Goal: Task Accomplishment & Management: Use online tool/utility

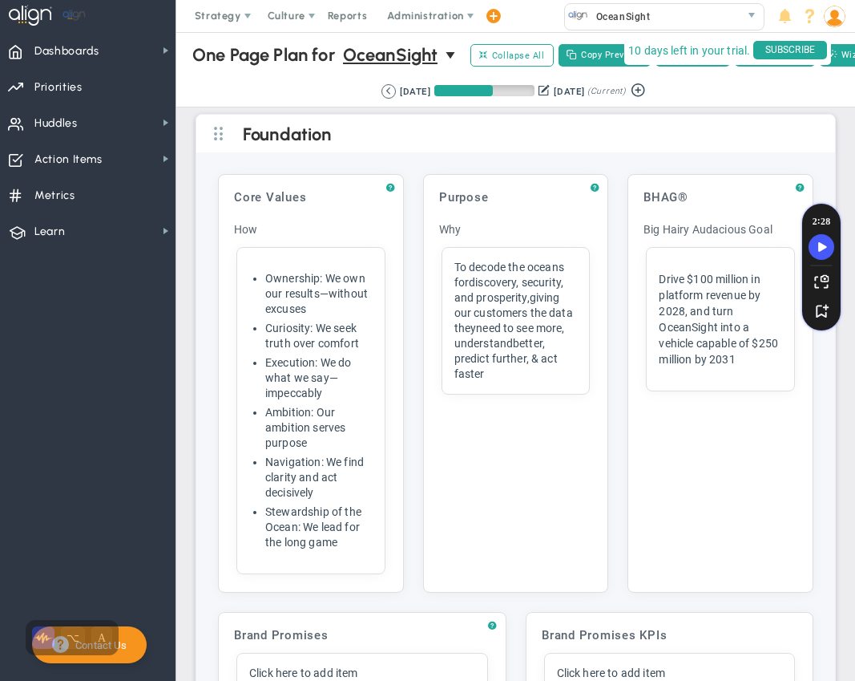
scroll to position [4367, 0]
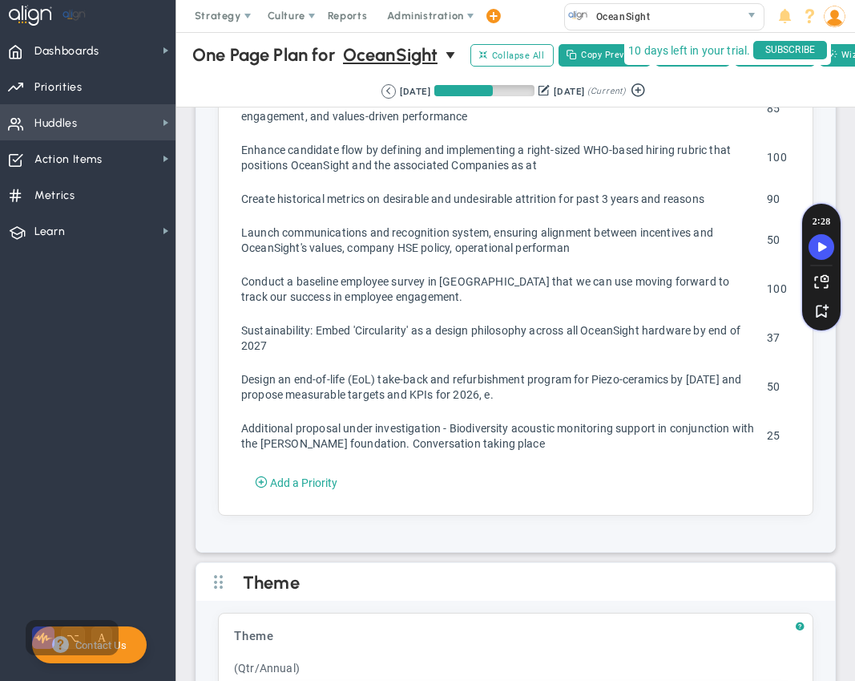
click at [107, 117] on span "Huddles Huddles" at bounding box center [88, 122] width 176 height 36
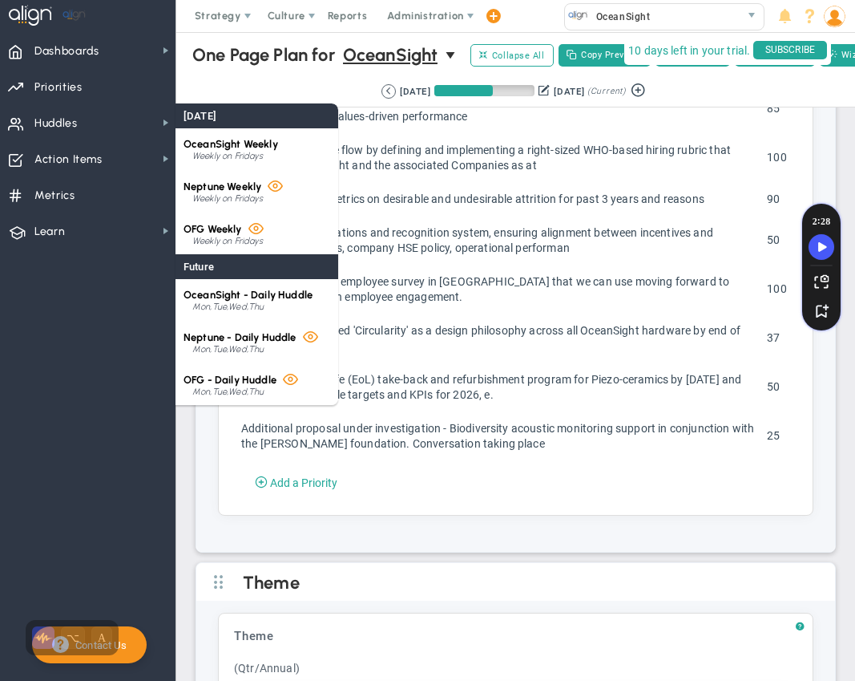
click at [229, 145] on span "OceanSight Weekly" at bounding box center [231, 144] width 95 height 12
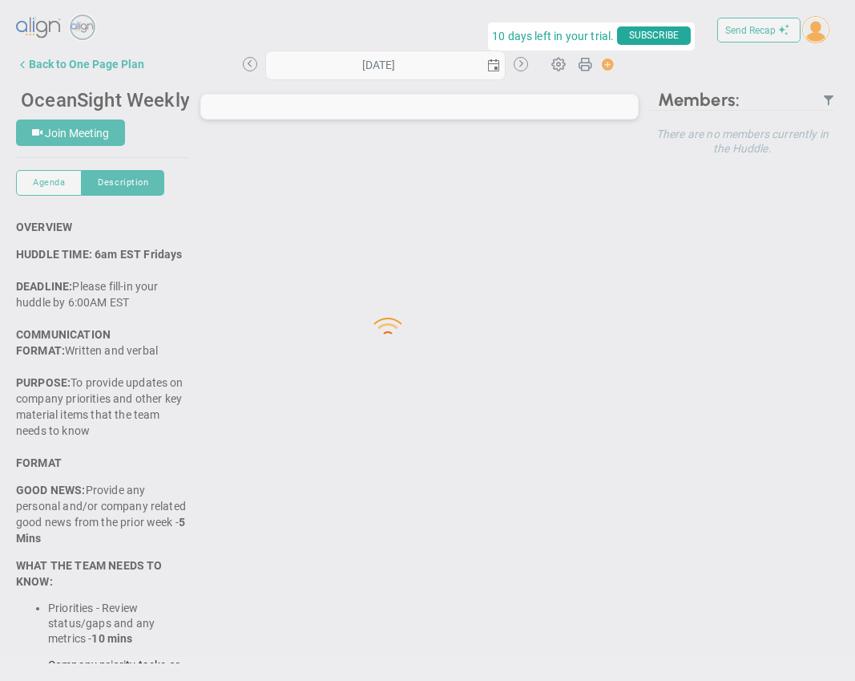
type input "[DATE]"
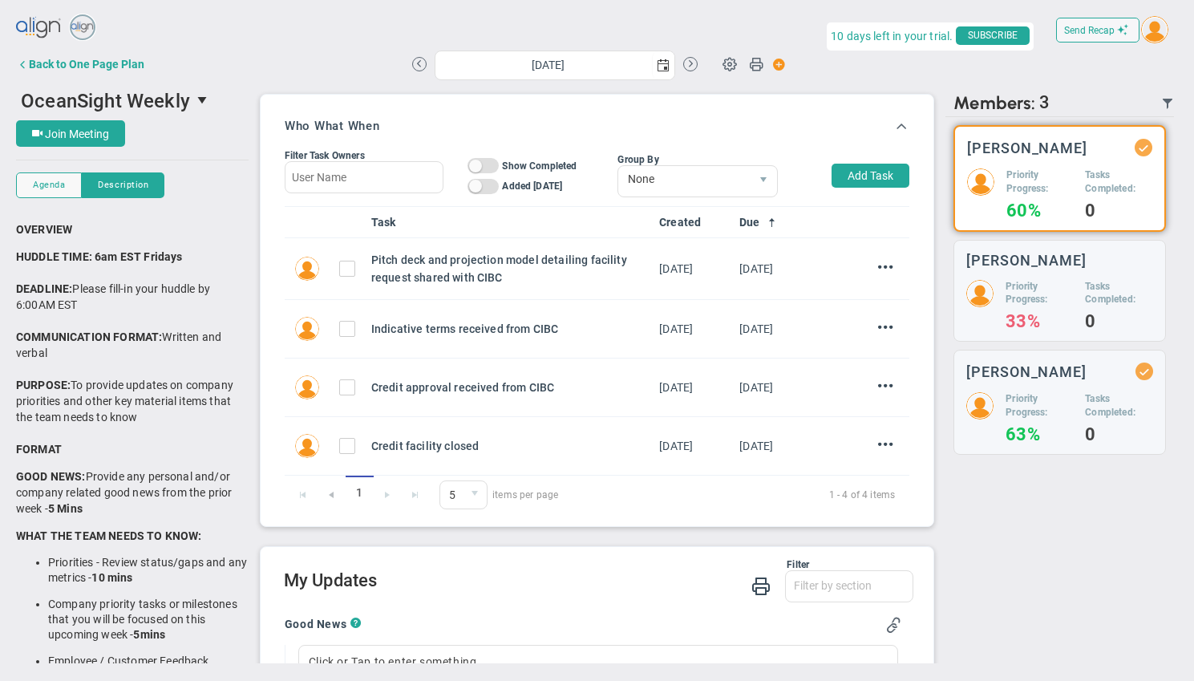
click at [854, 180] on h5 "Priority Progress:" at bounding box center [1039, 181] width 67 height 27
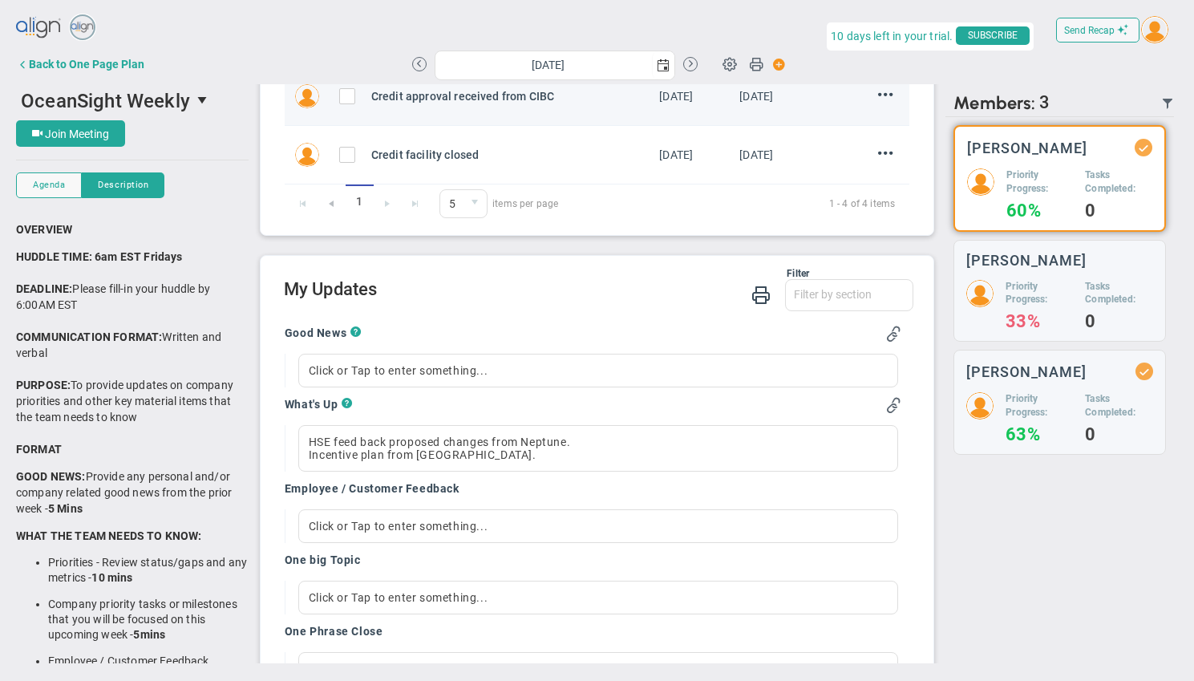
scroll to position [358, 0]
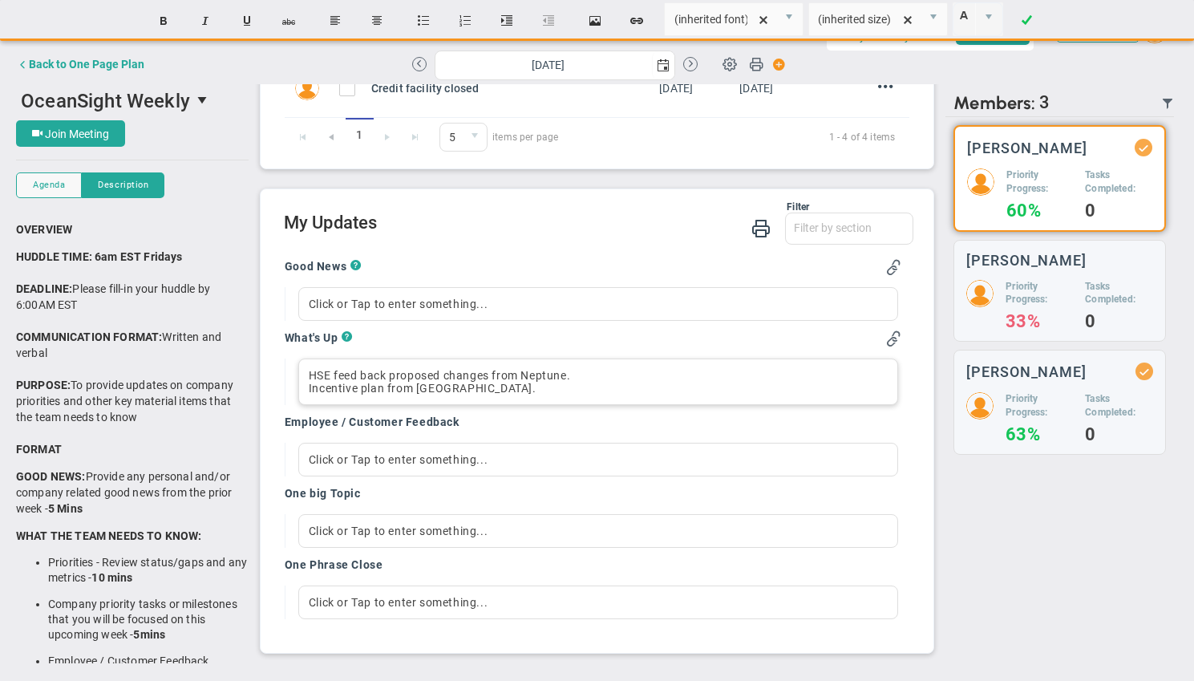
click at [499, 389] on div "Incentive plan from Neptune." at bounding box center [598, 388] width 579 height 13
click at [307, 390] on div "HSE feed back proposed changes from Neptune. Incentive plan from Neptune" at bounding box center [598, 381] width 600 height 46
click at [309, 373] on span "HSE feed back proposed changes from Neptune." at bounding box center [439, 375] width 261 height 13
click at [546, 386] on div "Discuss Incentive plan from Neptune" at bounding box center [598, 388] width 579 height 13
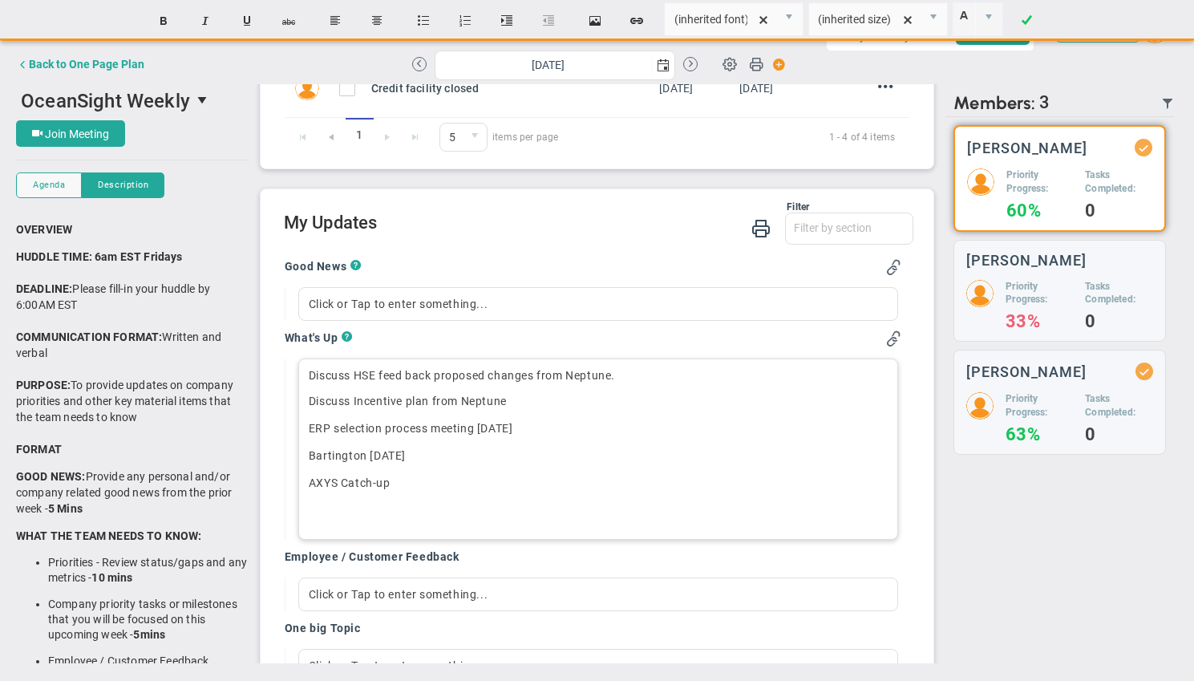
click at [440, 454] on p "Bartington Sep 15" at bounding box center [598, 455] width 579 height 16
click at [428, 483] on p "AXYS Catch-up" at bounding box center [598, 483] width 579 height 16
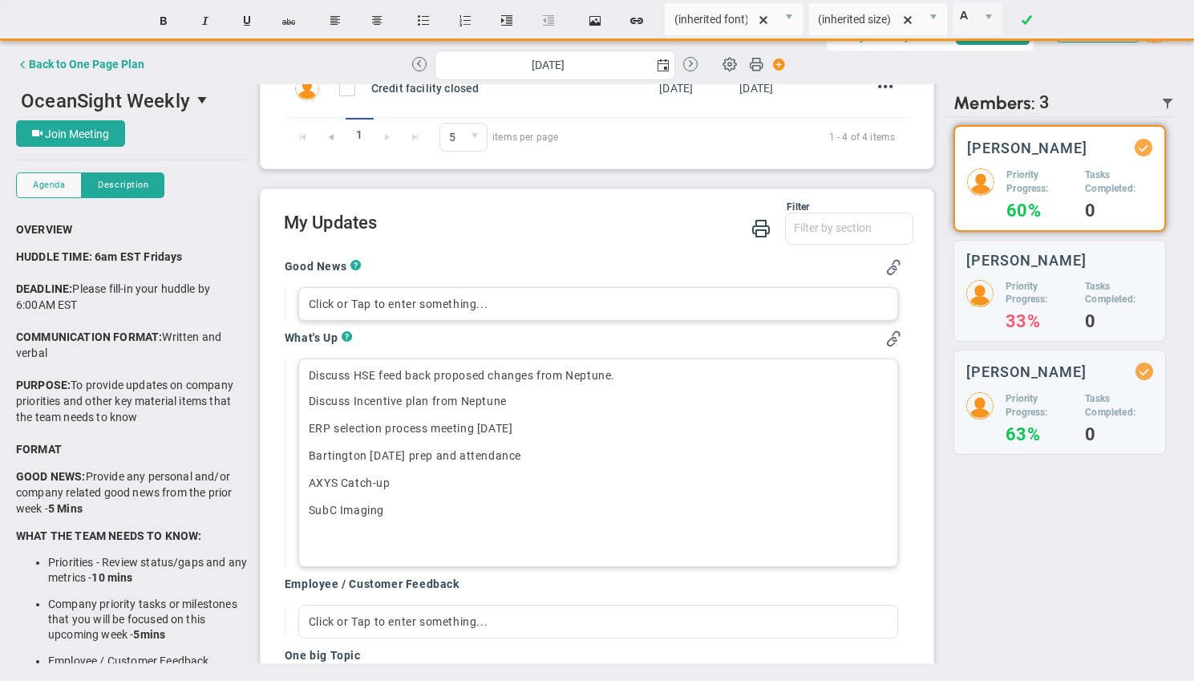
click at [432, 305] on div "Click or Tap to enter something..." at bounding box center [598, 304] width 600 height 34
click at [428, 512] on p "SubC Imaging﻿" at bounding box center [598, 510] width 579 height 16
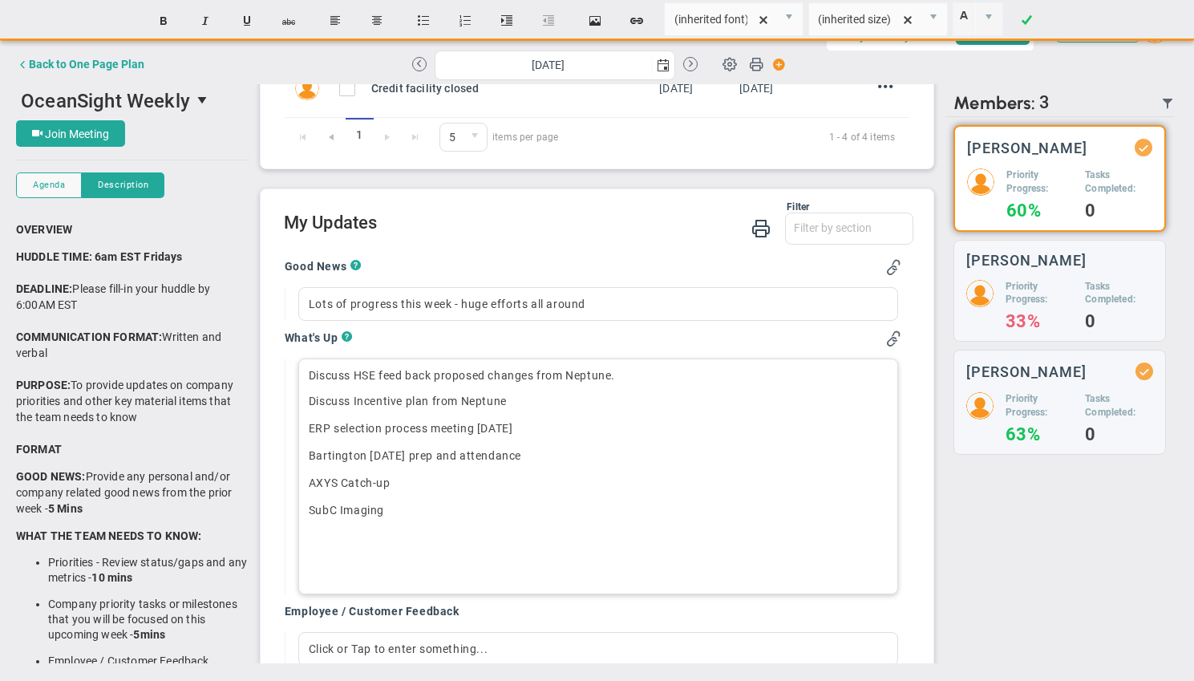
click at [309, 376] on span "Discuss HSE feed back proposed changes from Neptune." at bounding box center [462, 375] width 306 height 13
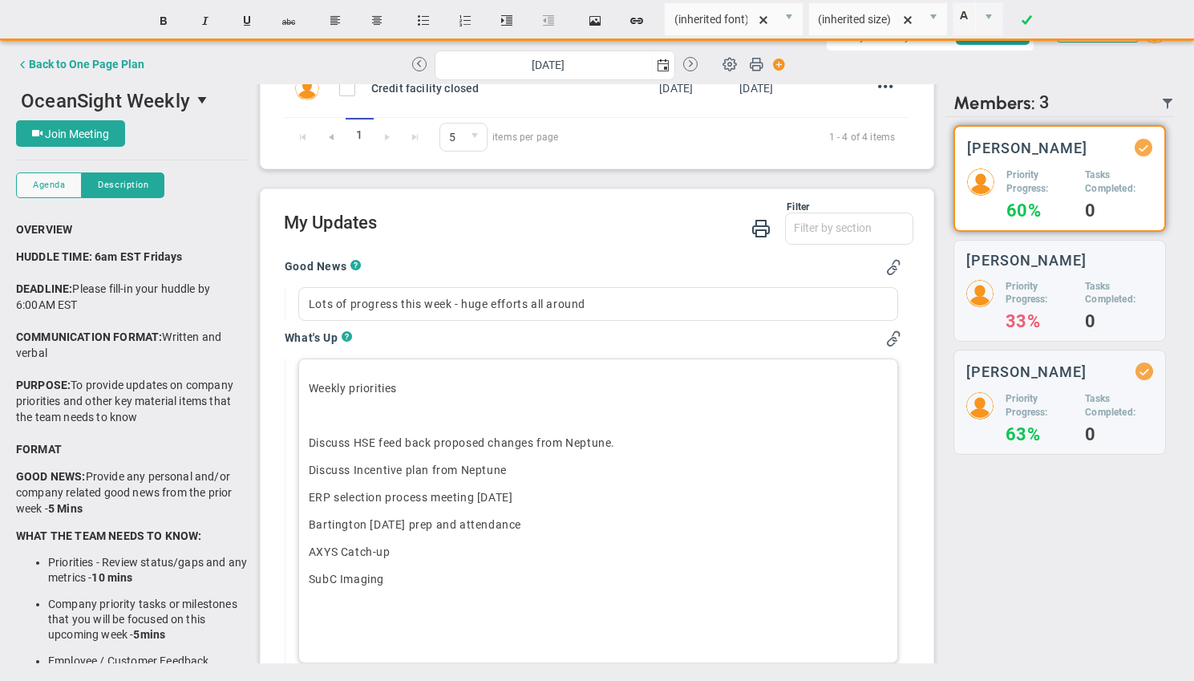
click at [445, 390] on p "Weekly priorities" at bounding box center [598, 388] width 579 height 16
click at [446, 412] on span "﻿Monday public holiday - Try to get some downtime but available if needed" at bounding box center [506, 415] width 395 height 13
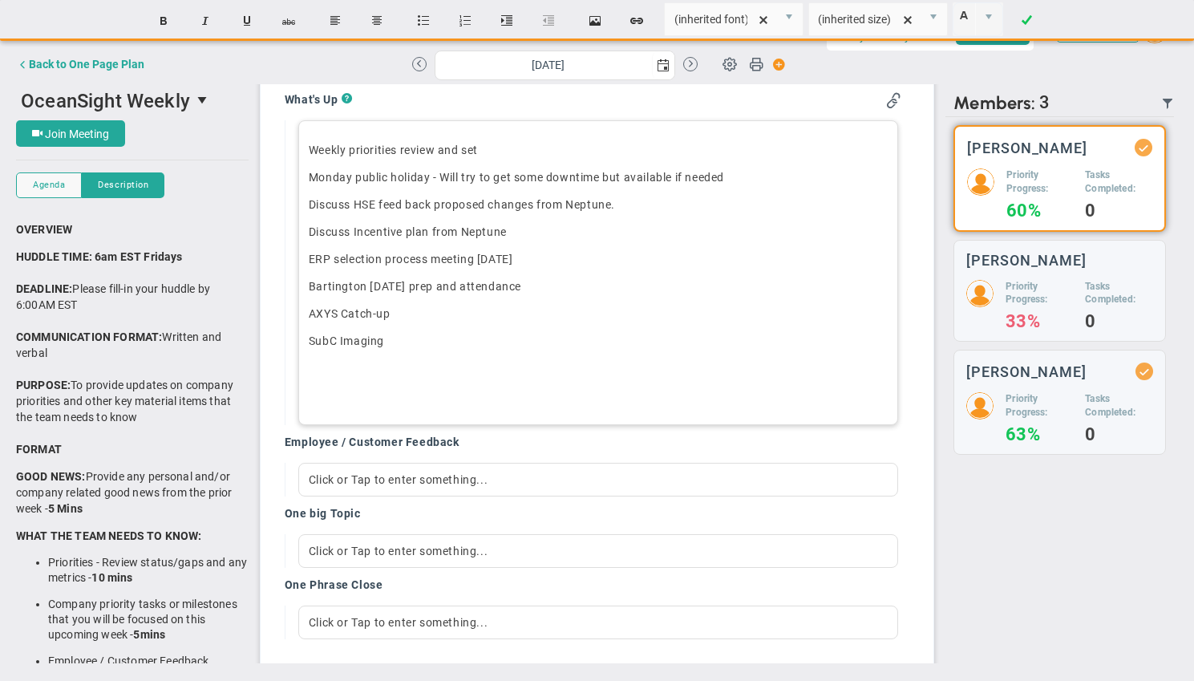
scroll to position [592, 0]
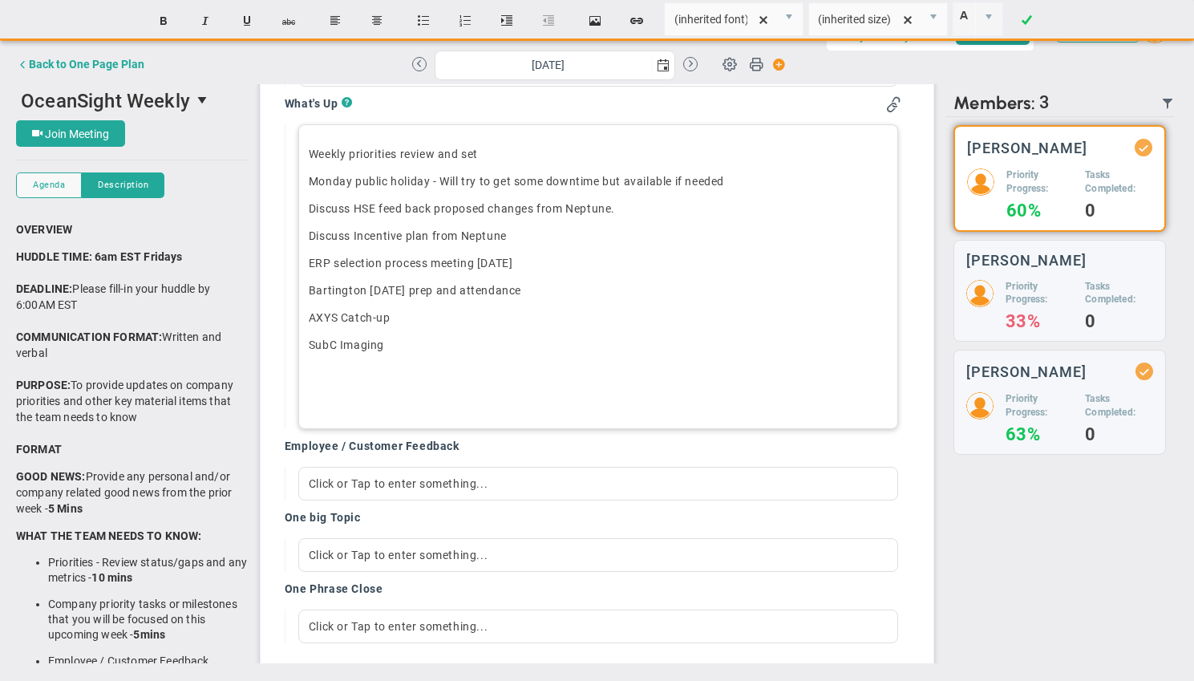
click at [503, 149] on p "Weekly priorities review and set" at bounding box center [598, 154] width 579 height 16
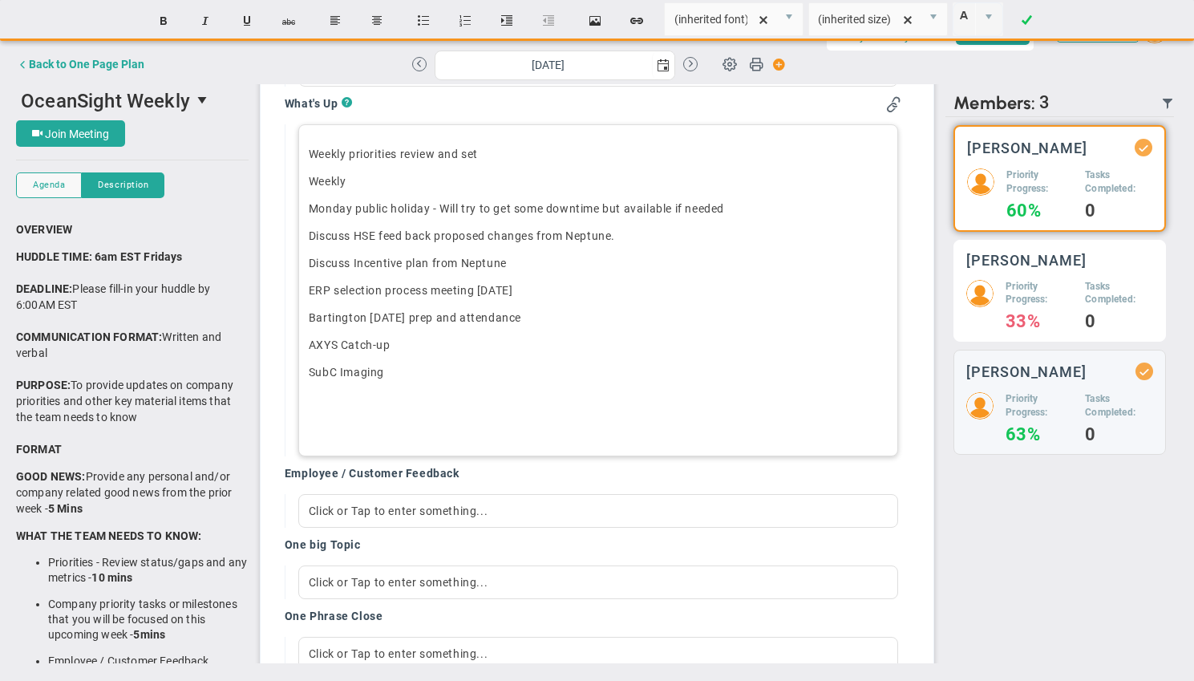
click at [854, 276] on div "Tyler Van Schoonhoven Priority Progress: 33% Tasks Completed: 0" at bounding box center [1059, 291] width 212 height 103
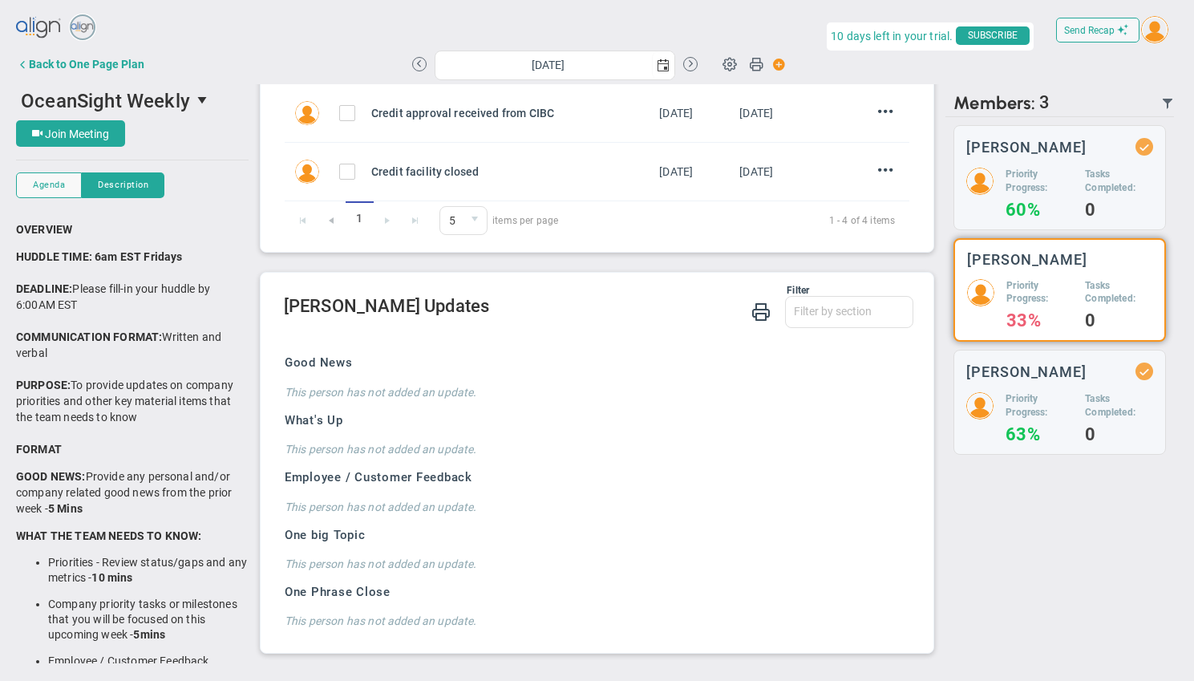
click at [854, 283] on h5 "Priority Progress:" at bounding box center [1039, 292] width 67 height 27
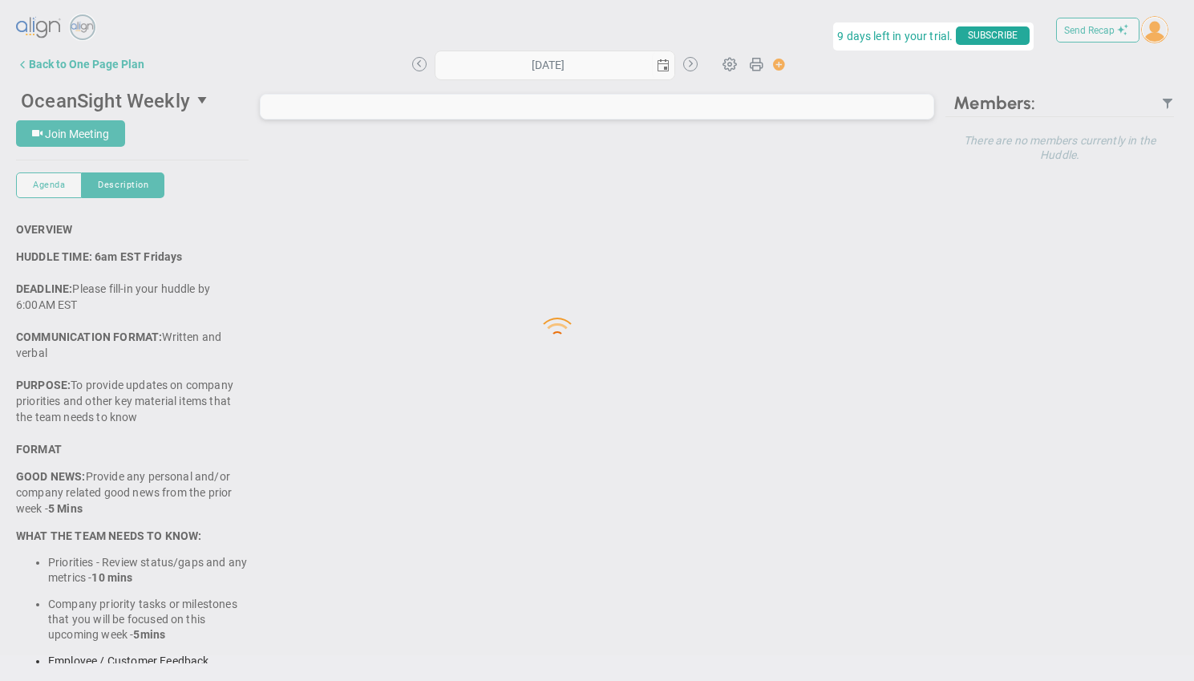
type input "[DATE]"
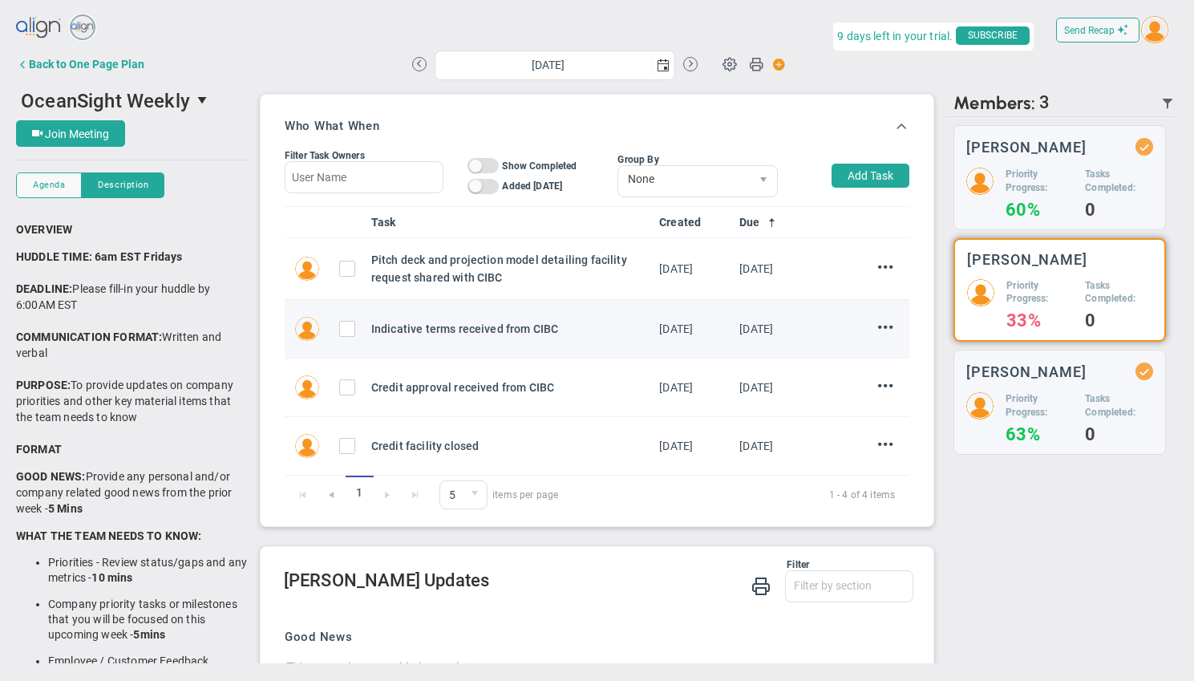
scroll to position [274, 0]
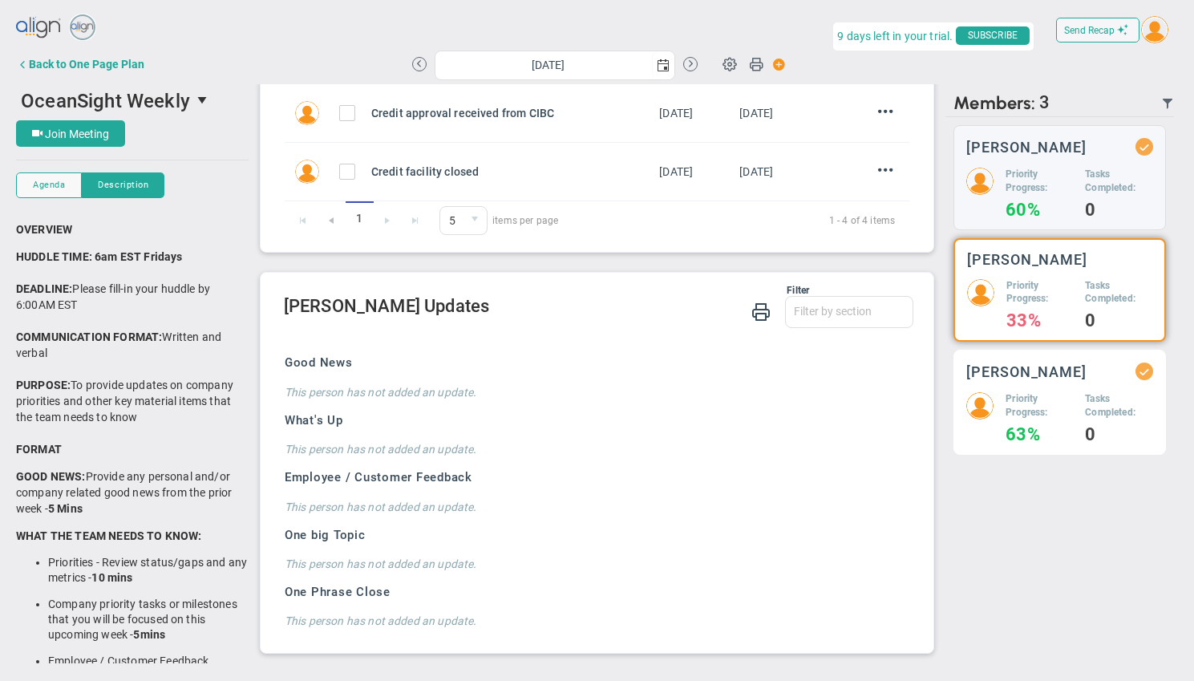
click at [1008, 384] on div "[PERSON_NAME] Priority Progress: 63% Tasks Completed: 0" at bounding box center [1059, 401] width 212 height 105
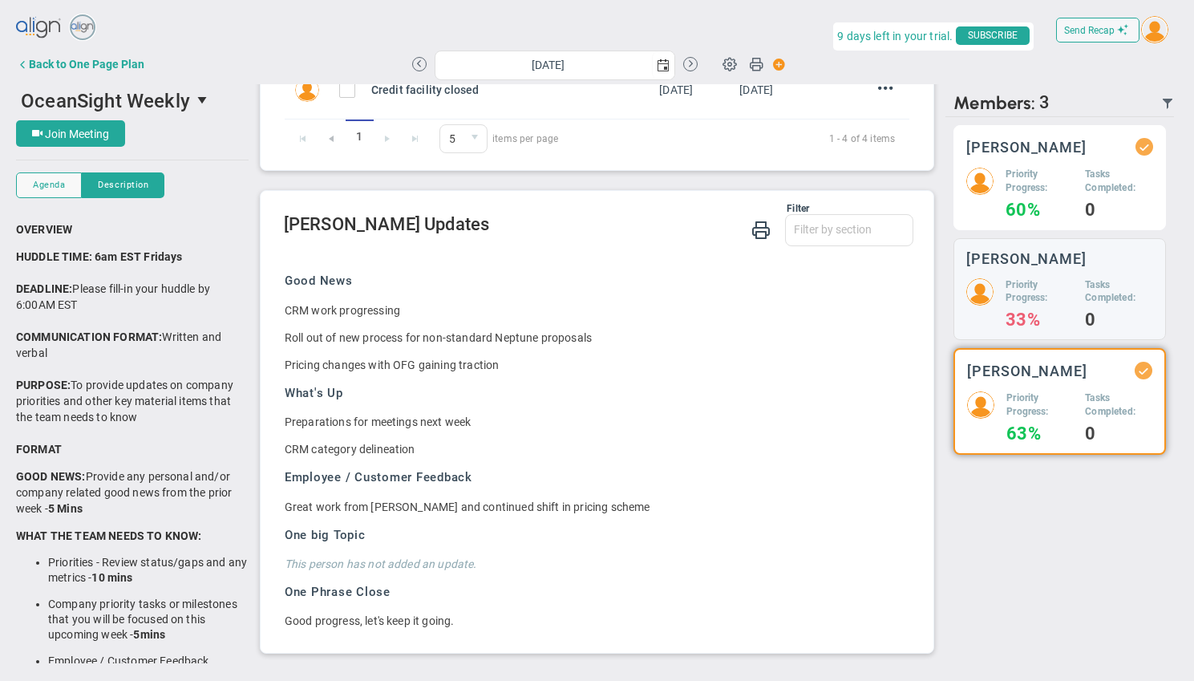
click at [1073, 177] on div "Priority Progress: 60% Tasks Completed: 0" at bounding box center [1059, 193] width 187 height 50
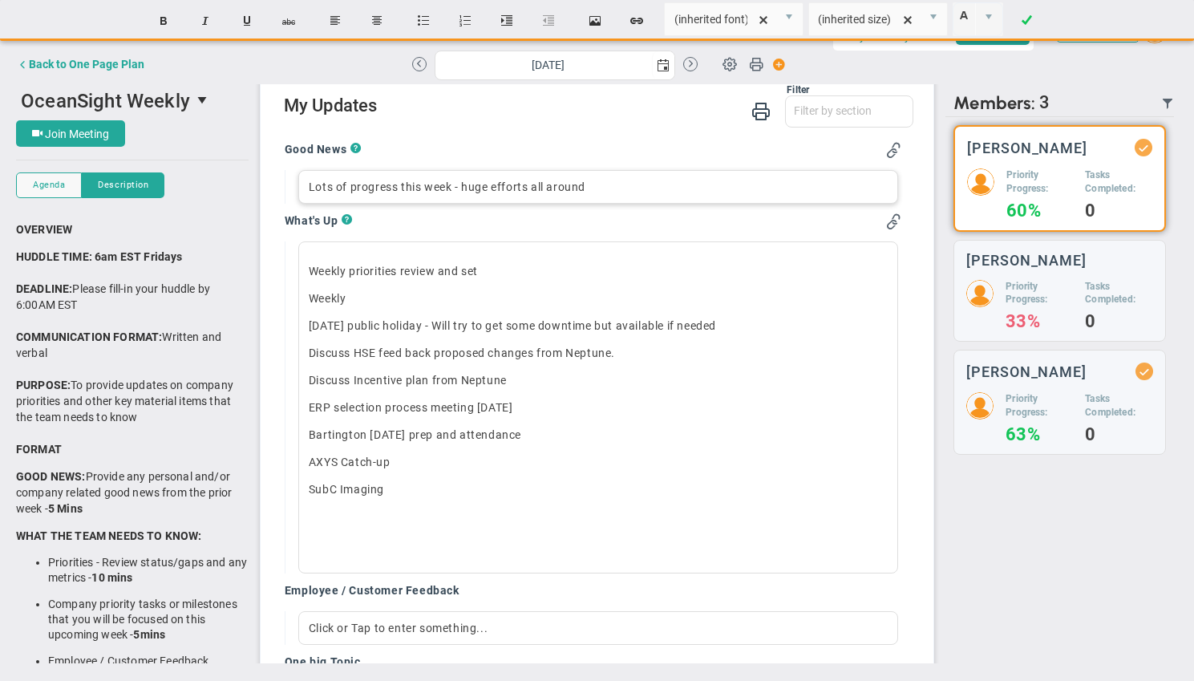
click at [596, 186] on div "Lots of progress this week - huge efforts all around" at bounding box center [598, 187] width 600 height 34
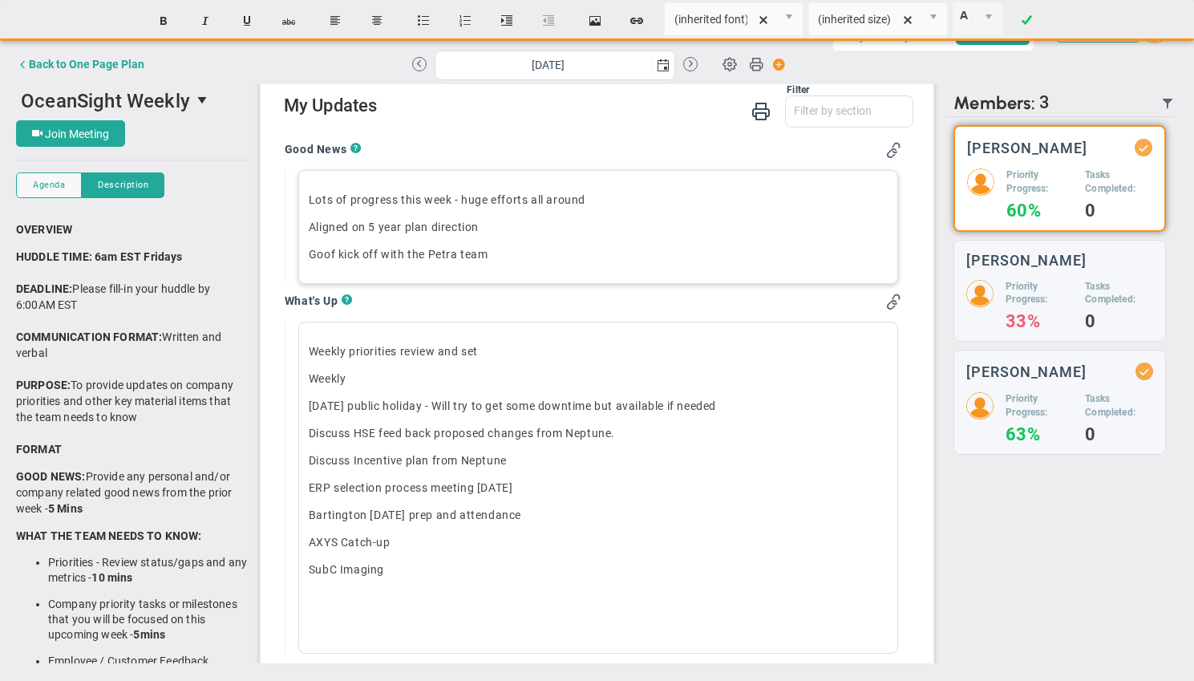
click at [334, 248] on p "Goof kick off with the Petra team﻿" at bounding box center [598, 254] width 579 height 16
click at [310, 255] on p "Good kick off with the Petra team﻿" at bounding box center [598, 254] width 579 height 16
click at [378, 255] on p "Good kick off with the Petra team﻿" at bounding box center [598, 254] width 579 height 16
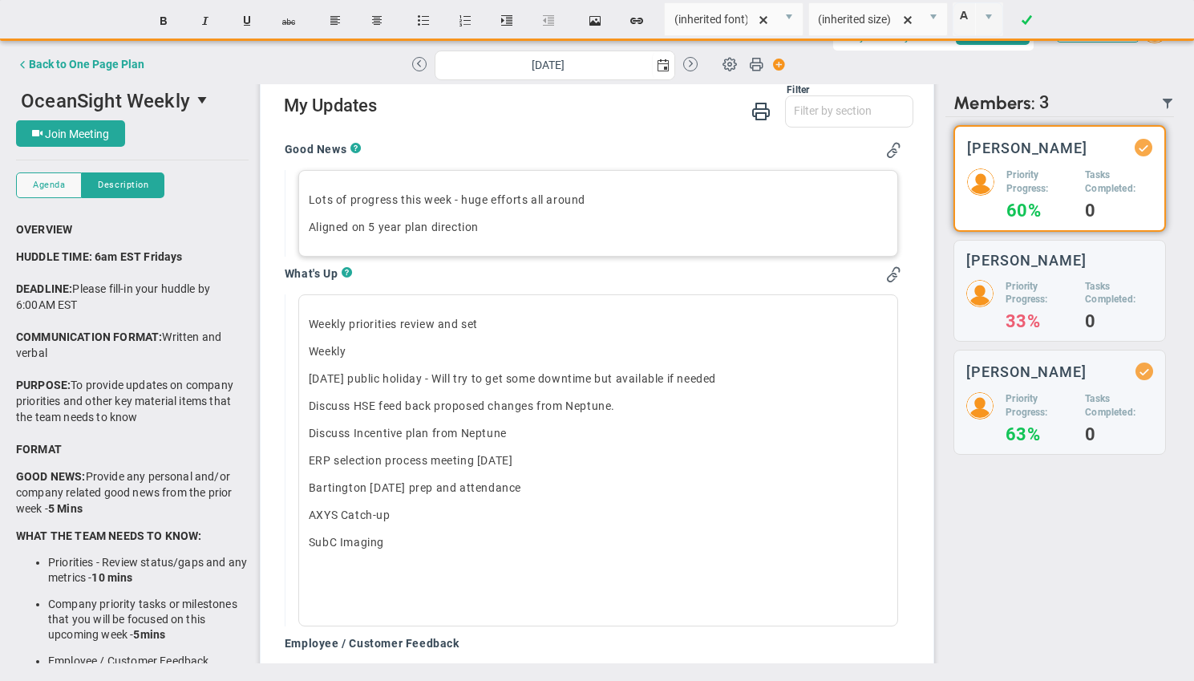
click at [616, 196] on p "Lots of progress this week - huge efforts all around" at bounding box center [598, 200] width 579 height 16
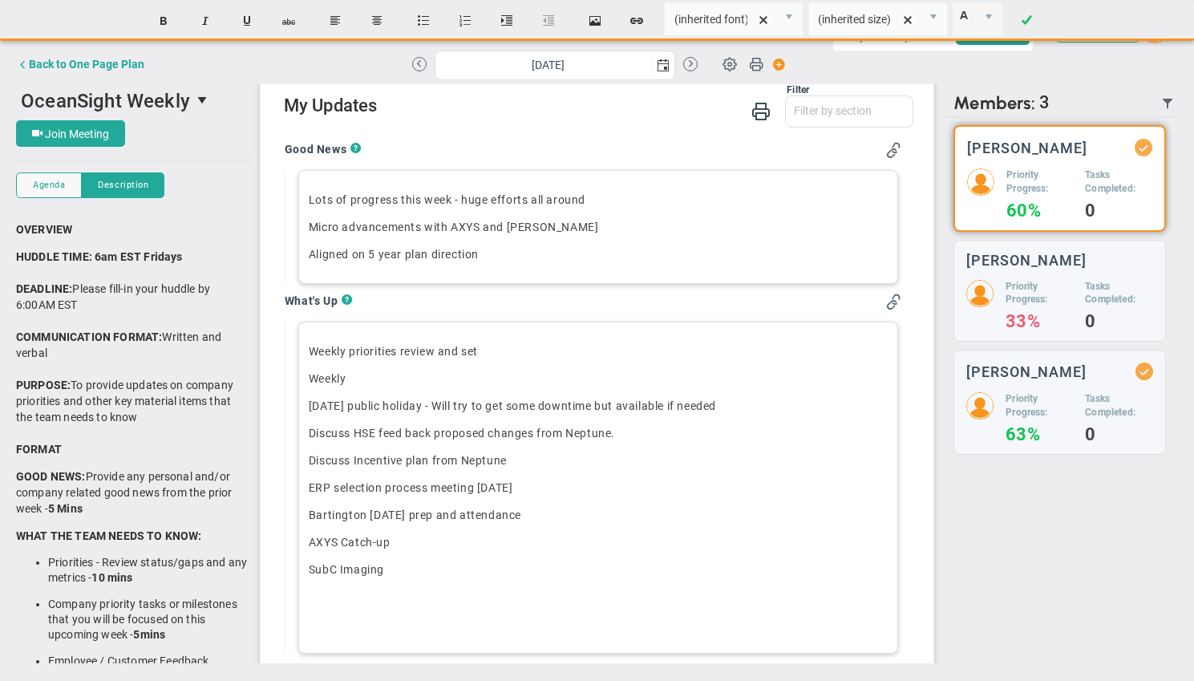
click at [309, 349] on span "Weekly priorities review and set" at bounding box center [393, 351] width 169 height 13
click at [311, 381] on span "Weekly" at bounding box center [328, 378] width 38 height 13
click at [392, 378] on p "2. Weekly" at bounding box center [598, 378] width 579 height 16
click at [309, 406] on span "[DATE] public holiday - Will try to get some downtime but available if needed" at bounding box center [512, 405] width 407 height 13
click at [309, 430] on span "Discuss HSE feed back proposed changes from Neptune." at bounding box center [462, 432] width 306 height 13
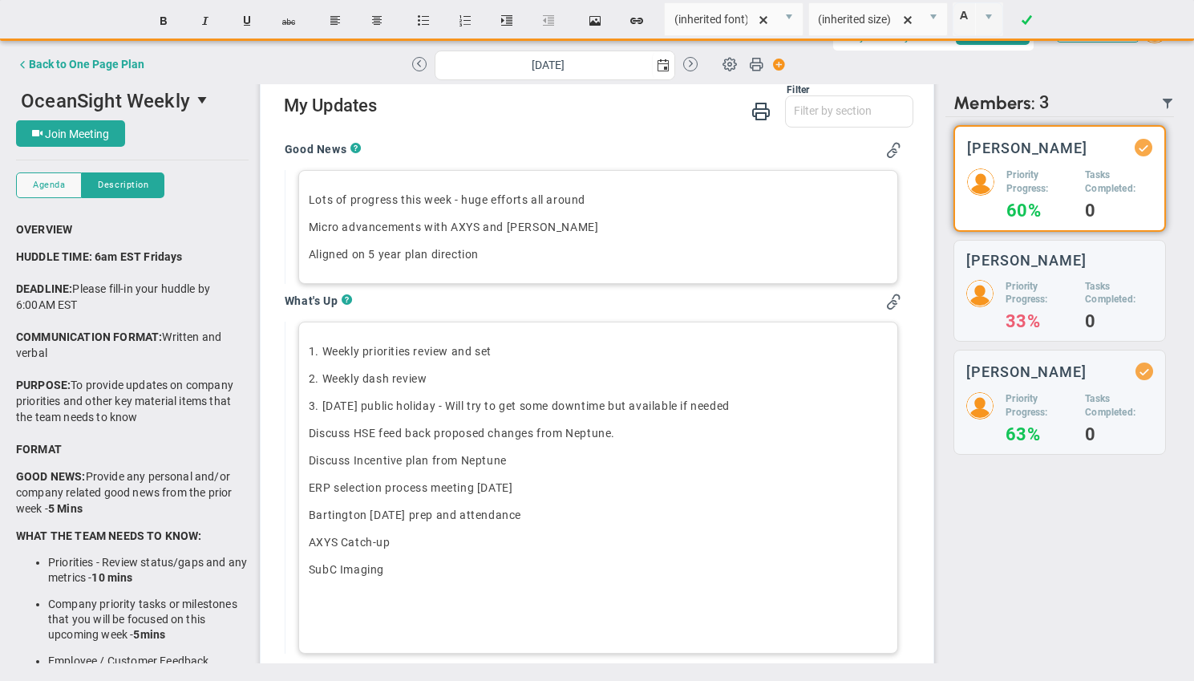
click at [354, 434] on span "Discuss HSE feed back proposed changes from Neptune." at bounding box center [462, 432] width 306 height 13
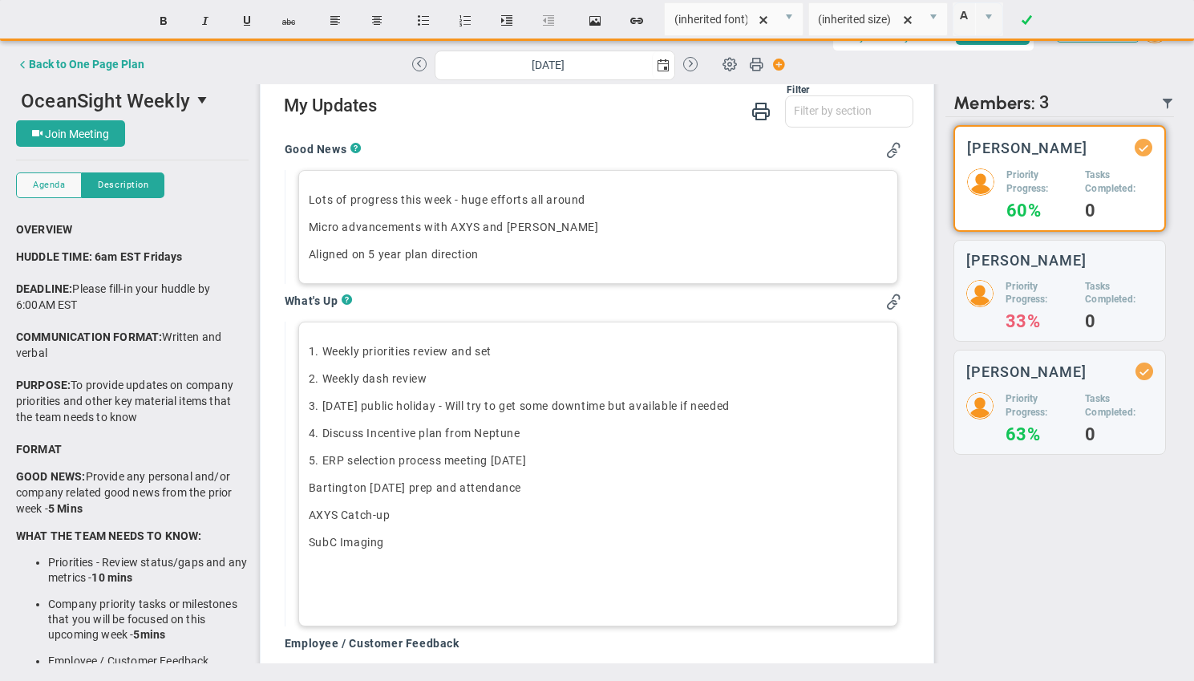
click at [305, 488] on div "1. Weekly priorities review and set 2. Weekly dash review 3. [DATE] public holi…" at bounding box center [598, 473] width 600 height 305
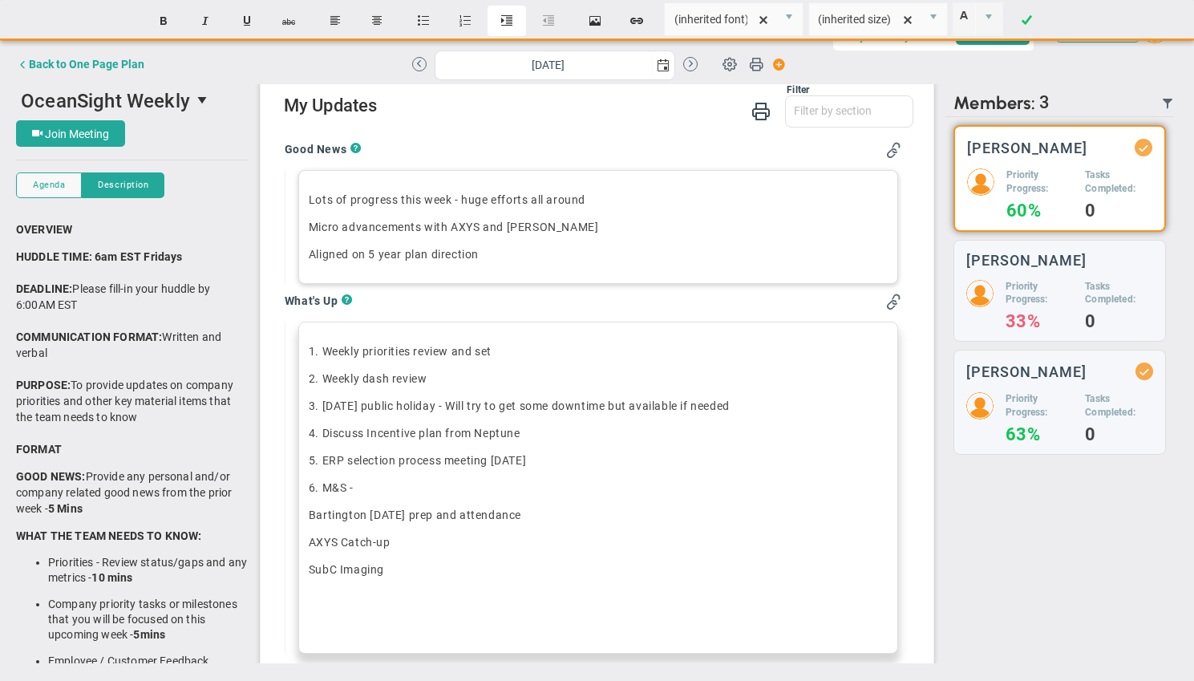
click at [507, 15] on button "Indent" at bounding box center [506, 21] width 38 height 30
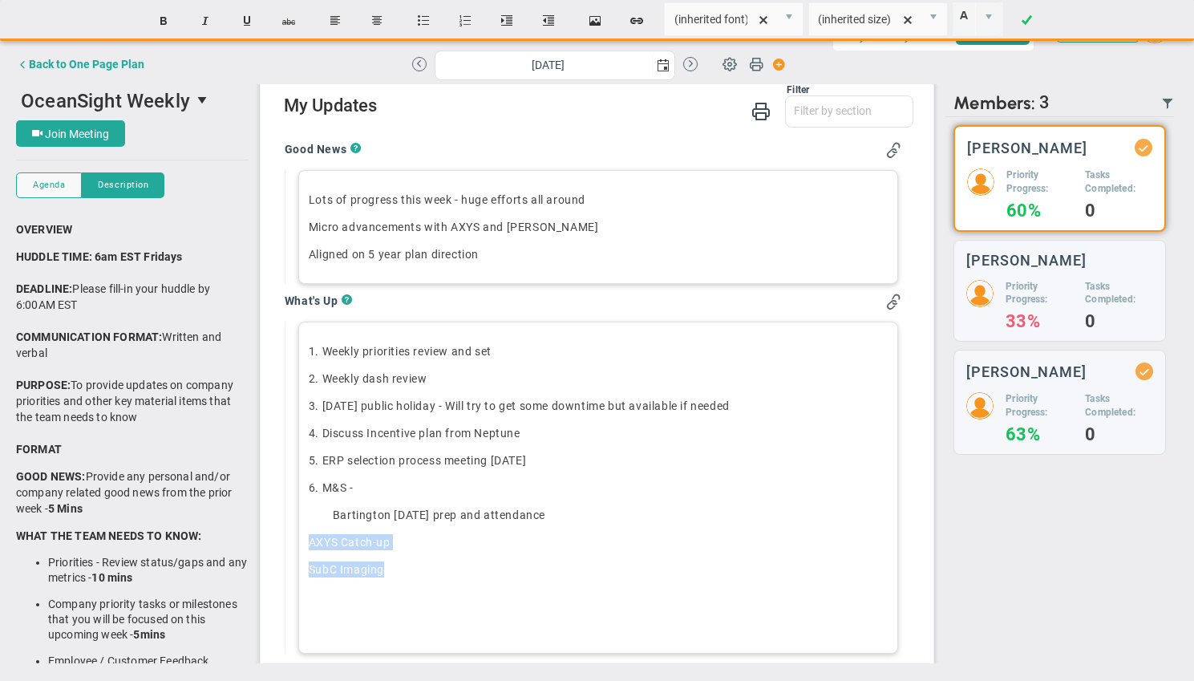
drag, startPoint x: 312, startPoint y: 545, endPoint x: 406, endPoint y: 570, distance: 97.8
click at [406, 570] on div "4. Discuss Incentive plan from Neptune 5. ERP selection process meeting [DATE] …" at bounding box center [598, 528] width 579 height 207
click at [506, 18] on button "Indent" at bounding box center [506, 21] width 38 height 30
click at [418, 517] on p "﻿﻿[PERSON_NAME] [DATE] prep and attendance" at bounding box center [610, 515] width 555 height 16
click at [418, 567] on p "SubC Imaging" at bounding box center [610, 569] width 555 height 16
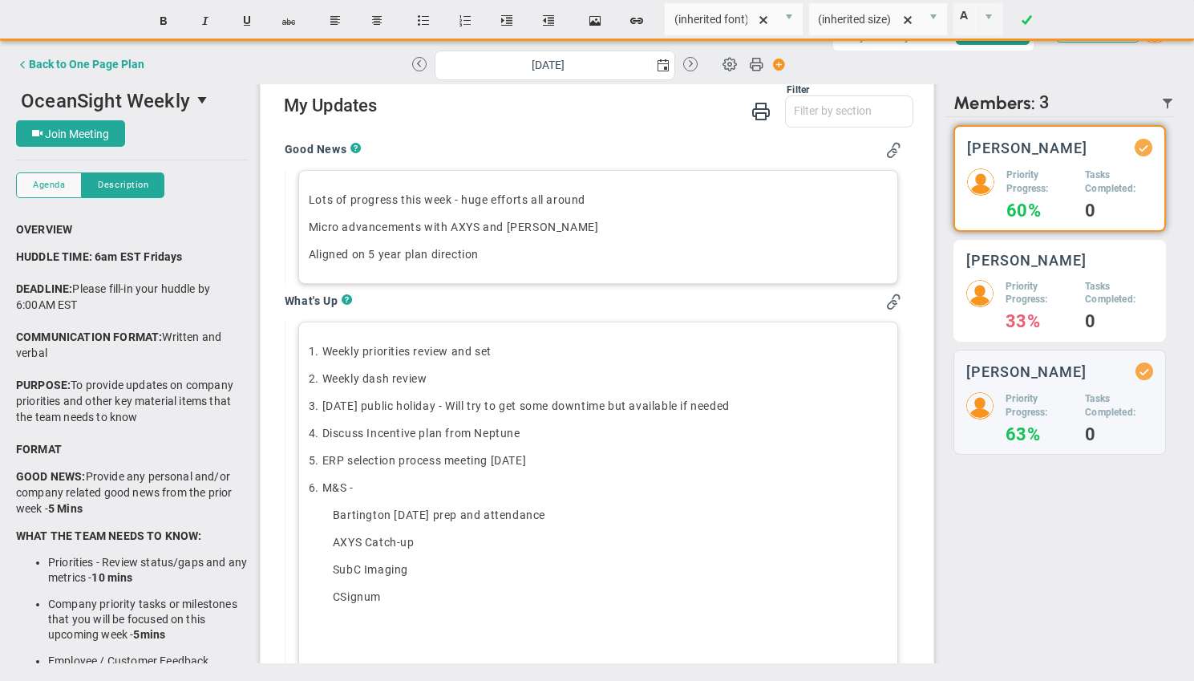
click at [1085, 297] on h5 "Tasks Completed:" at bounding box center [1119, 293] width 68 height 27
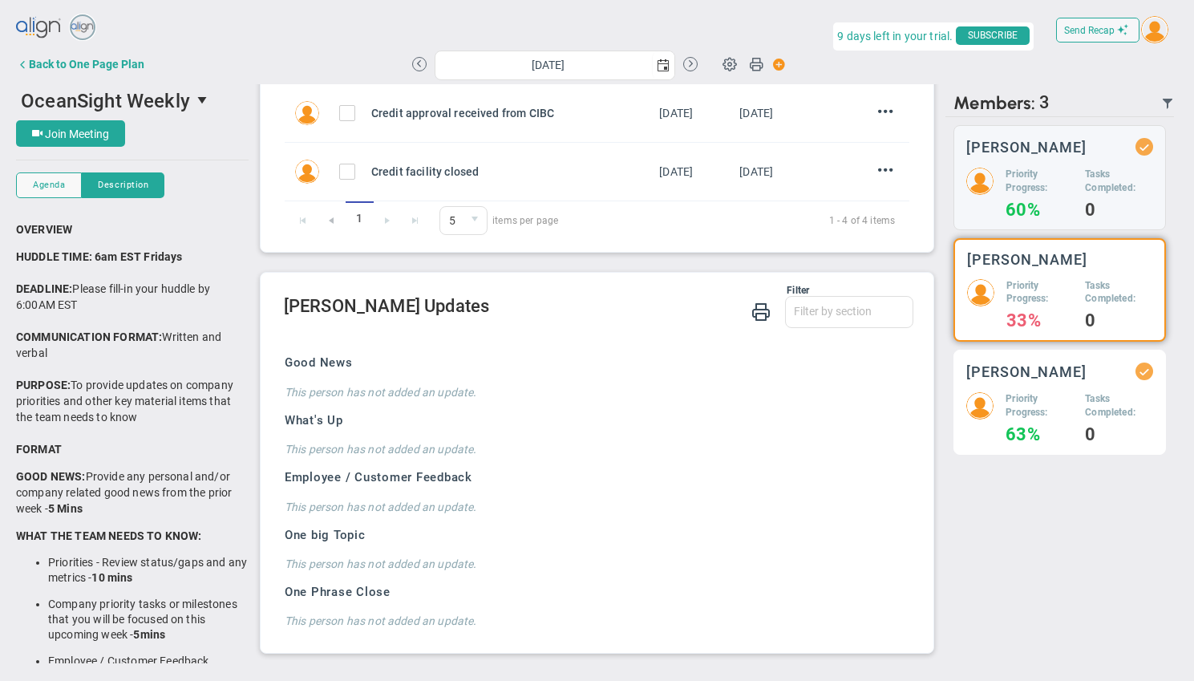
click at [1081, 391] on div "[PERSON_NAME] Priority Progress: 63% Tasks Completed: 0" at bounding box center [1059, 401] width 212 height 105
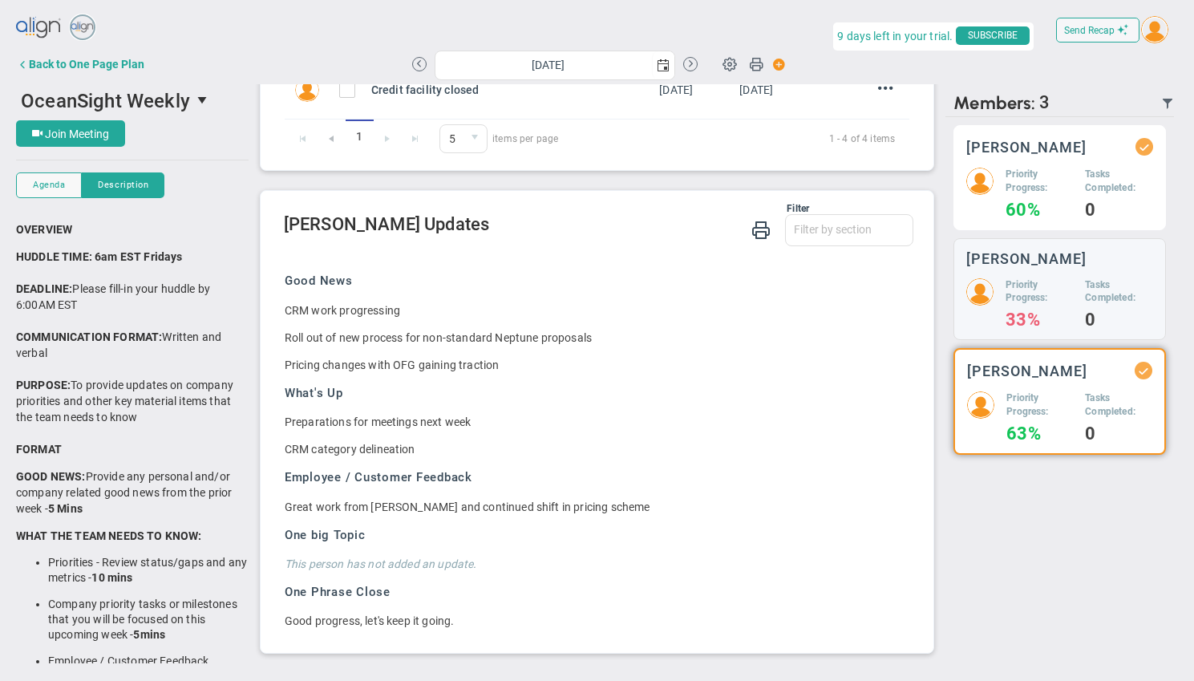
click at [1077, 208] on div "Priority Progress: 60% Tasks Completed: 0" at bounding box center [1059, 193] width 187 height 50
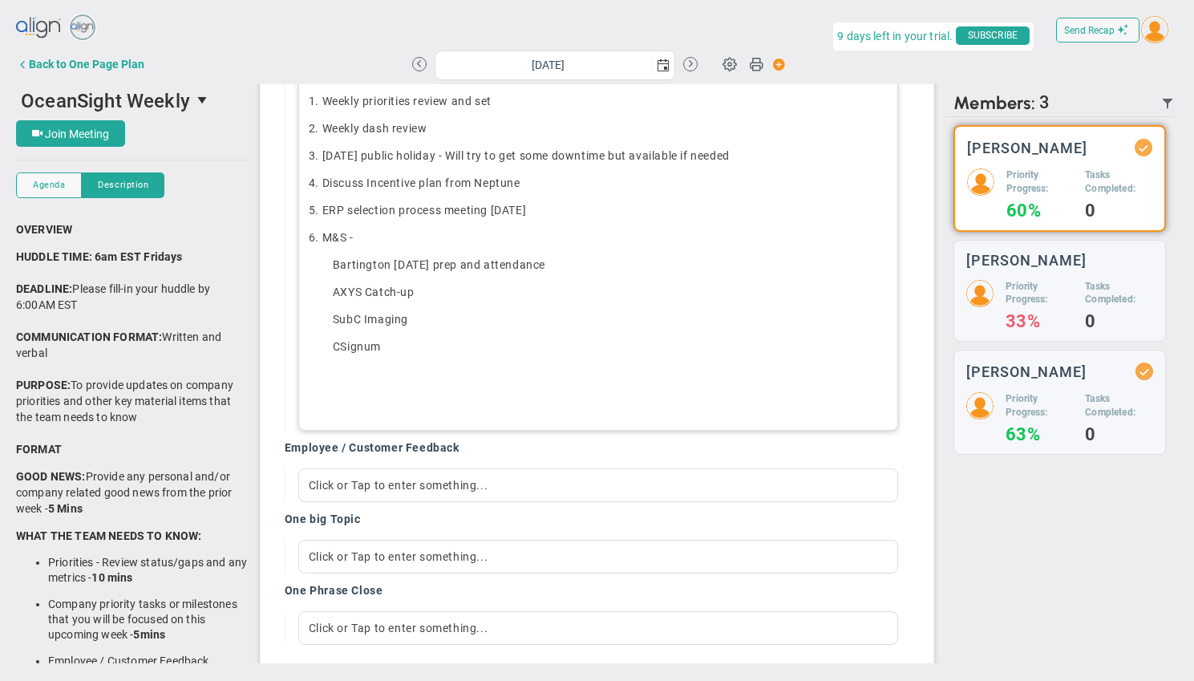
scroll to position [750, 0]
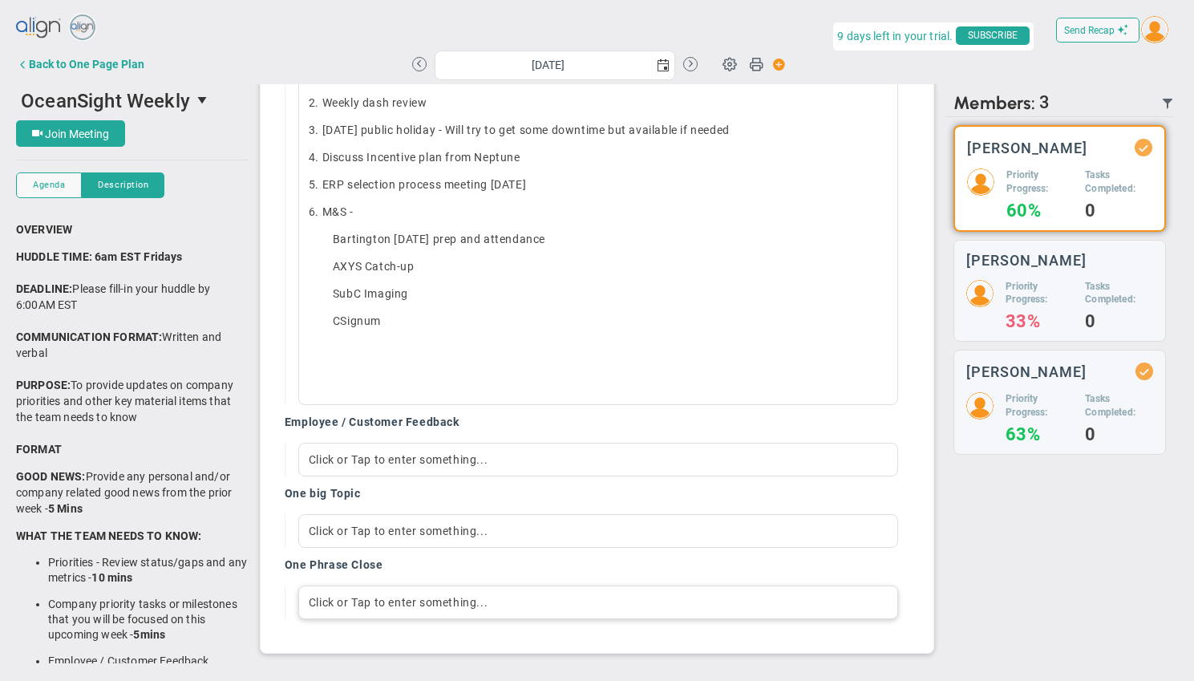
click at [414, 607] on div "Click or Tap to enter something..." at bounding box center [598, 602] width 600 height 34
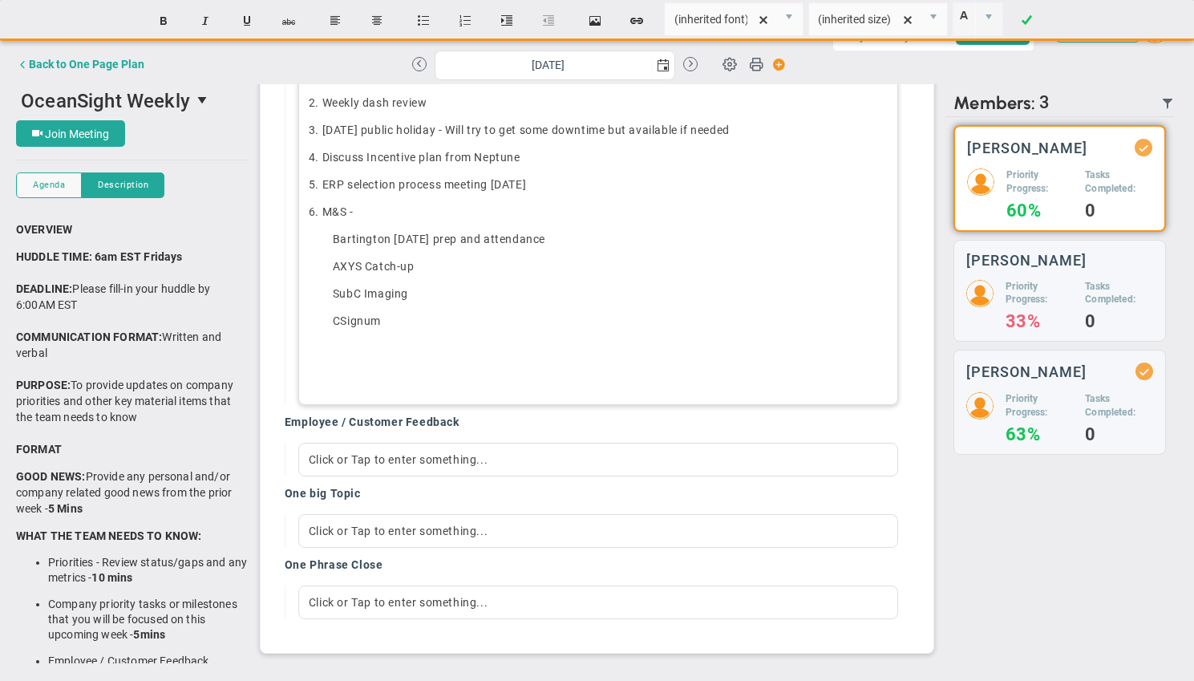
click at [403, 325] on p "CSignum" at bounding box center [610, 321] width 555 height 16
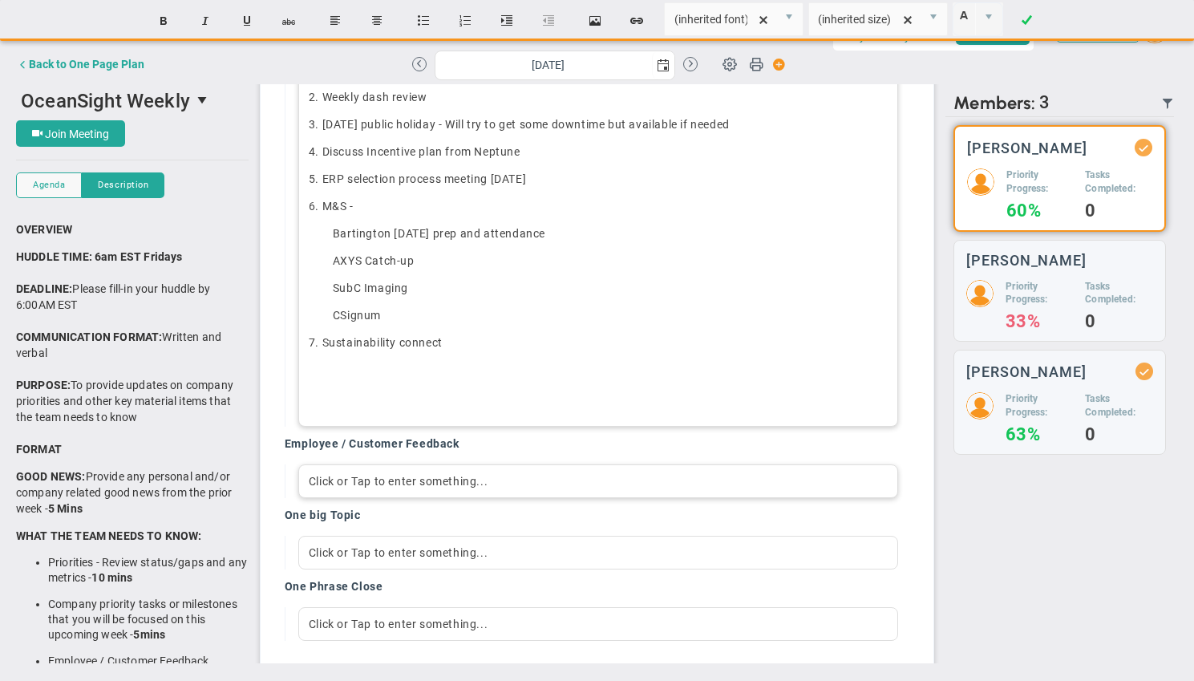
scroll to position [778, 0]
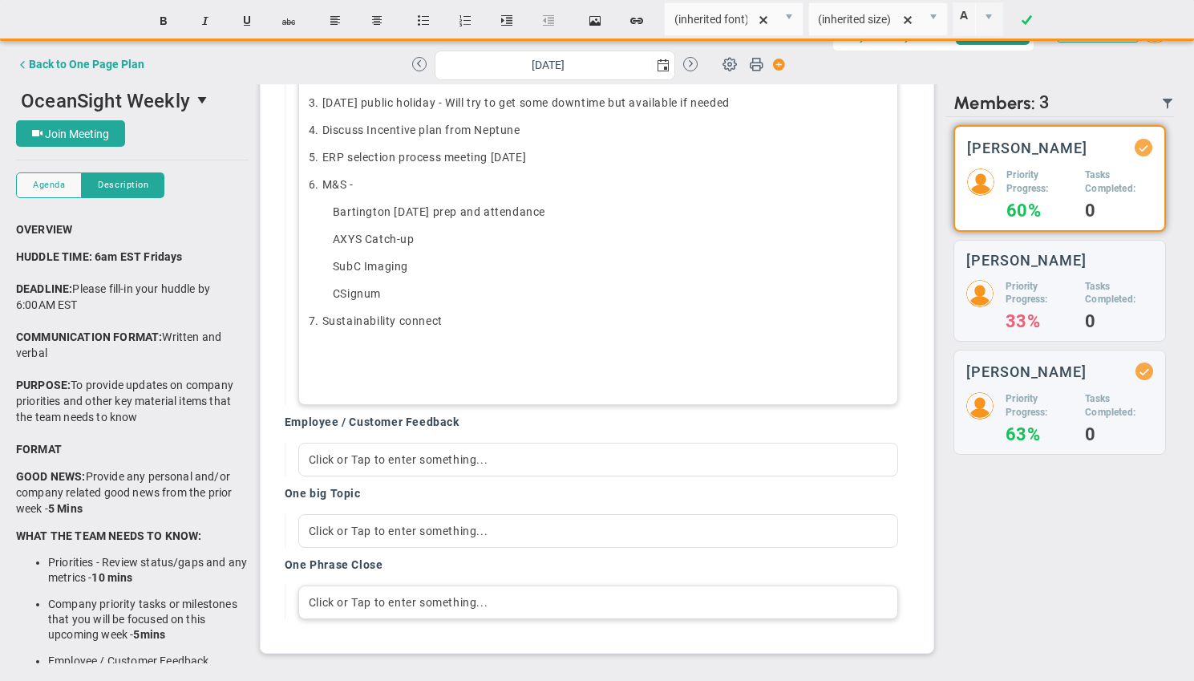
click at [401, 599] on div "Click or Tap to enter something..." at bounding box center [598, 602] width 600 height 34
click at [463, 602] on div "There's something in the tealeaves!" at bounding box center [598, 602] width 600 height 34
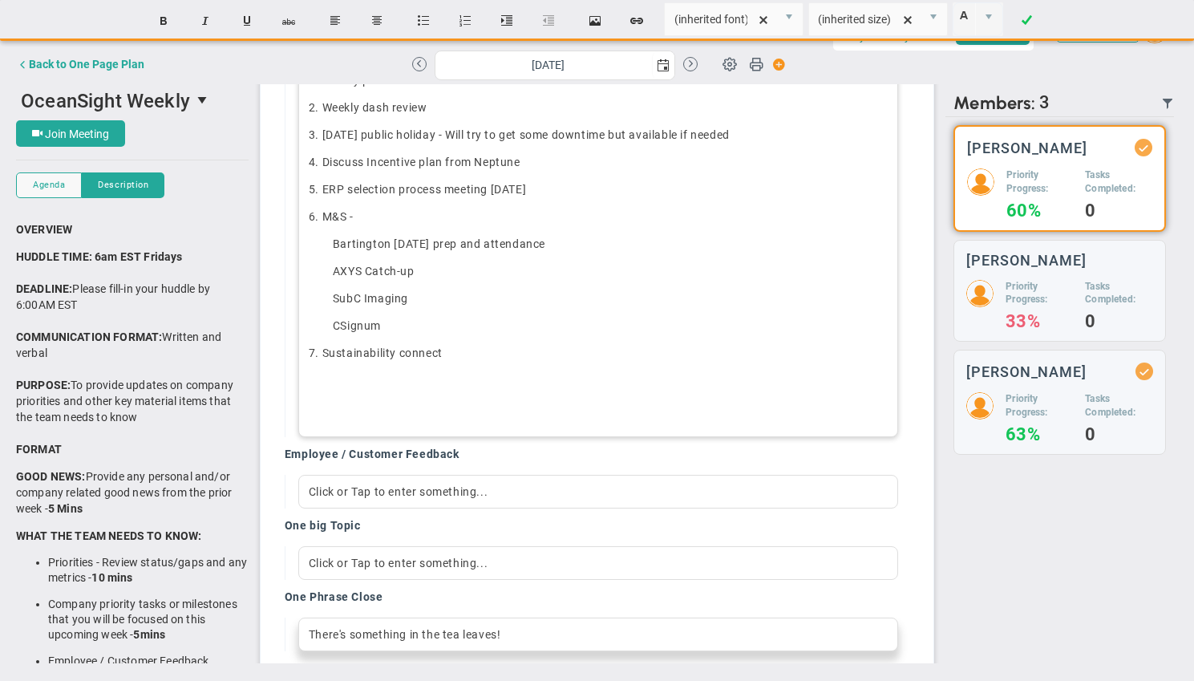
scroll to position [766, 0]
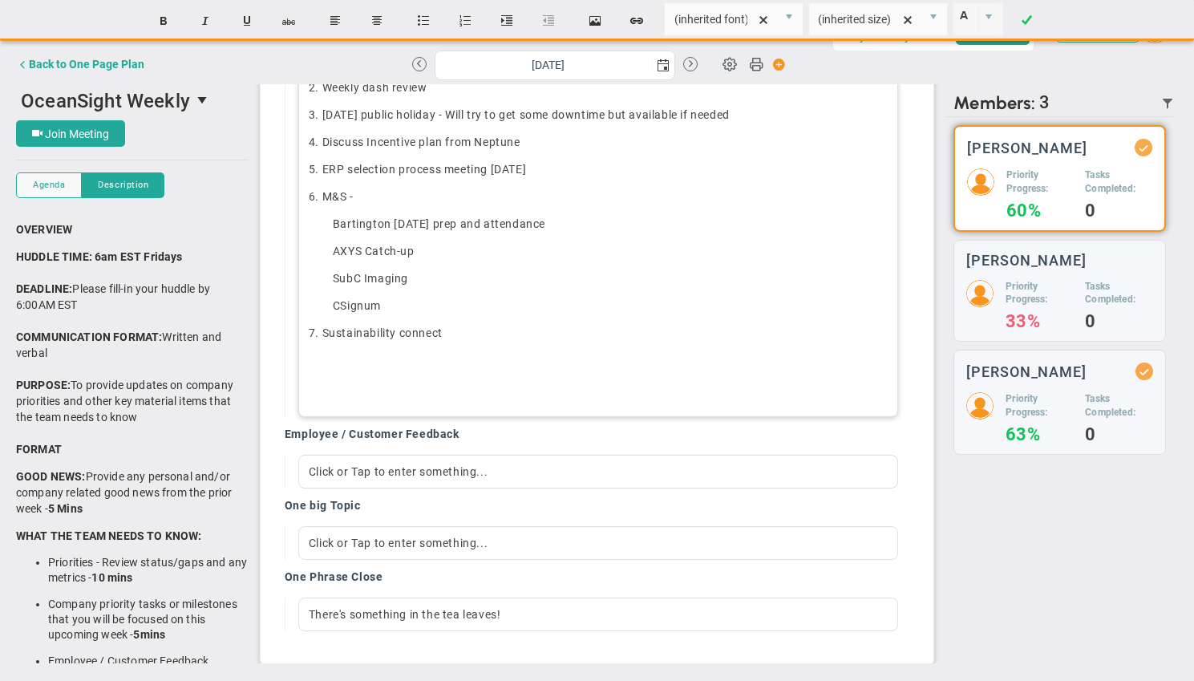
drag, startPoint x: 413, startPoint y: 348, endPoint x: 409, endPoint y: 383, distance: 35.5
click at [413, 348] on div "4. Discuss Incentive plan from Neptune 5. ERP selection process meeting [DATE] …" at bounding box center [598, 264] width 579 height 261
click at [406, 387] on p "﻿" at bounding box center [598, 387] width 579 height 16
click at [383, 400] on div "1. Weekly priorities review and set 2. Weekly dash review 3. [DATE] public holi…" at bounding box center [598, 223] width 600 height 386
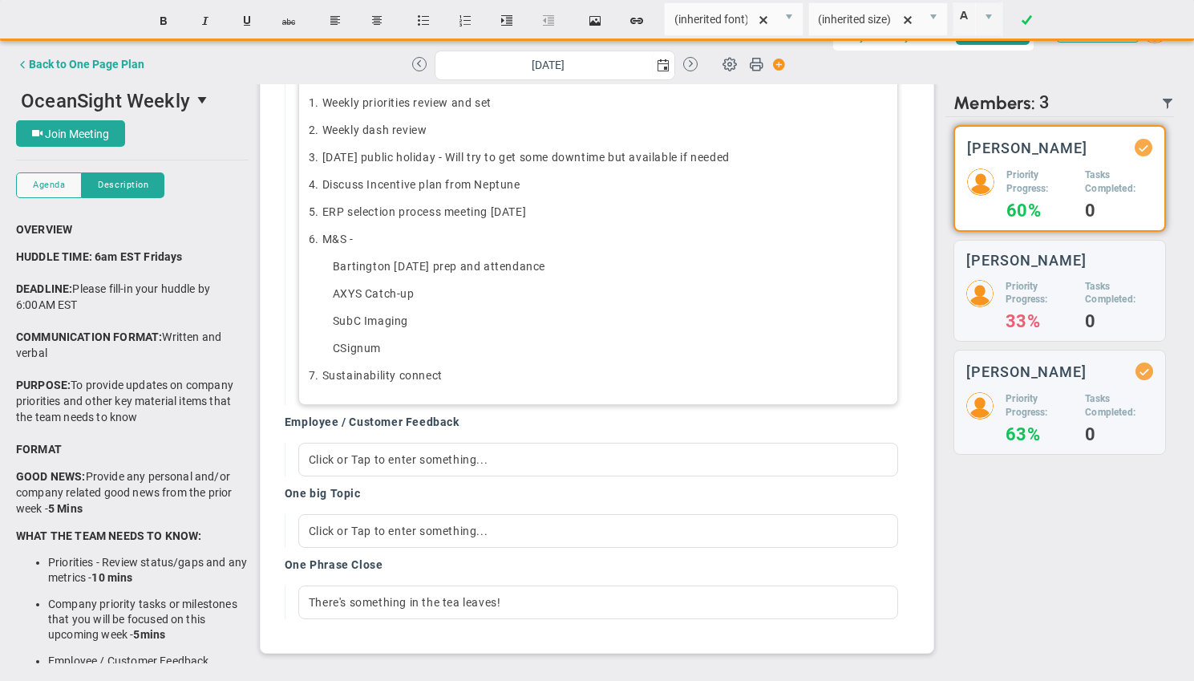
scroll to position [723, 0]
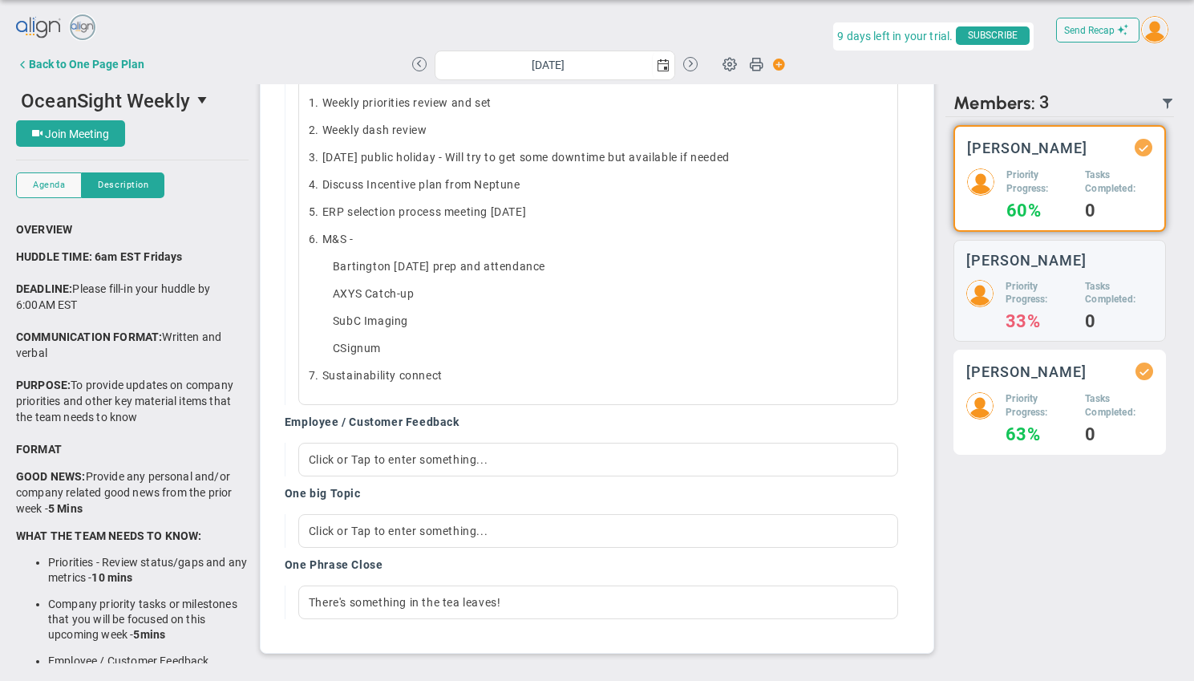
click at [1056, 405] on h5 "Priority Progress:" at bounding box center [1038, 405] width 67 height 27
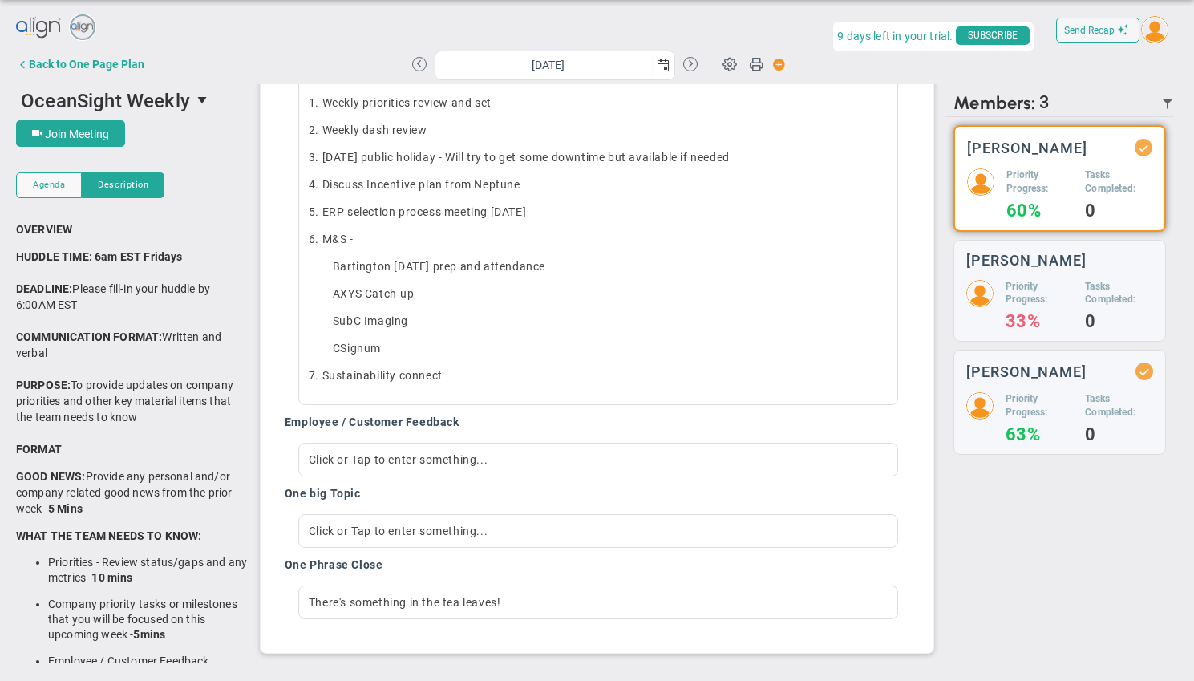
scroll to position [356, 0]
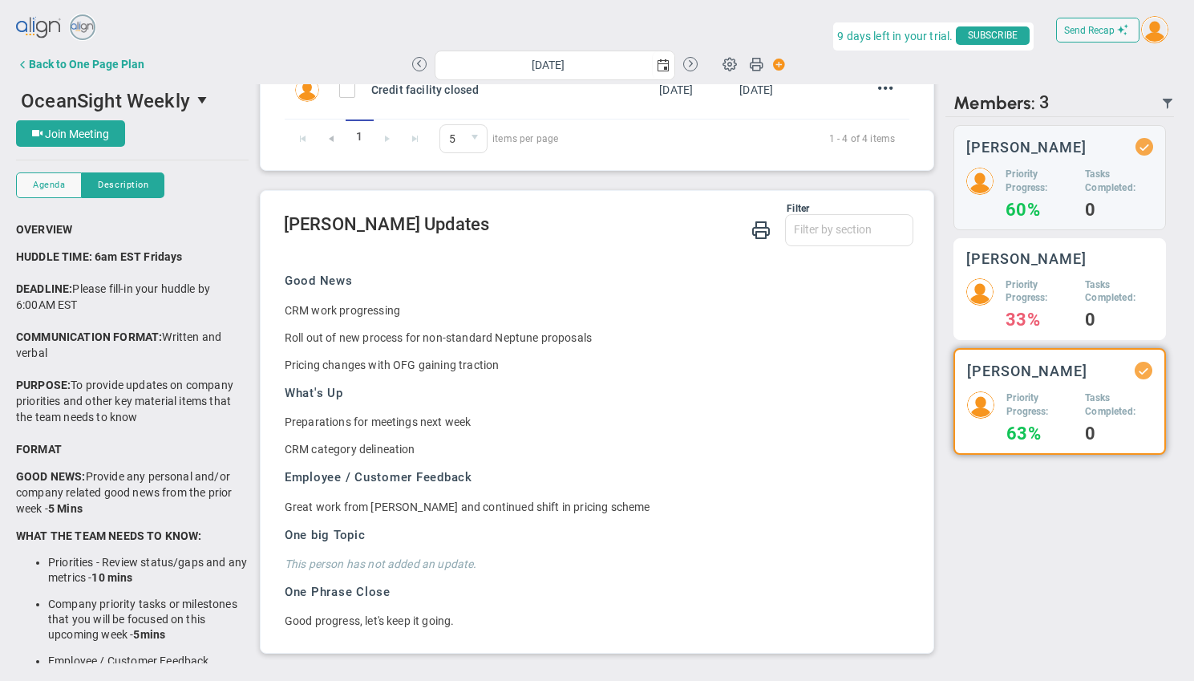
click at [1028, 282] on h5 "Priority Progress:" at bounding box center [1038, 291] width 67 height 27
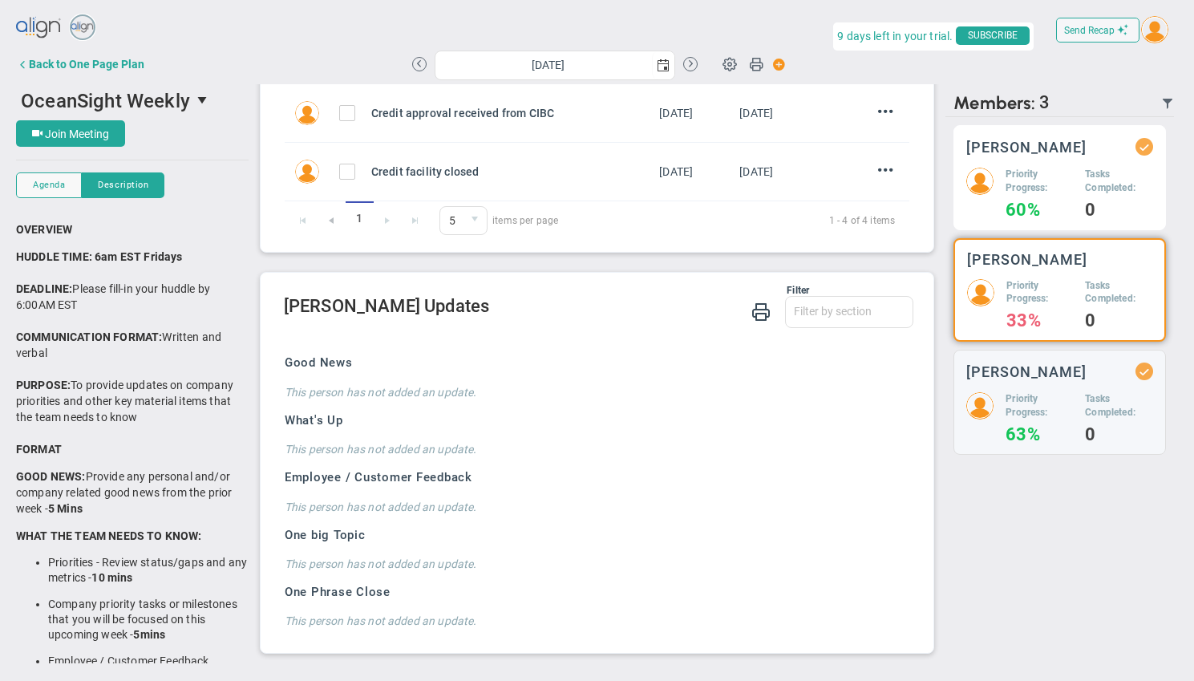
click at [1032, 173] on h5 "Priority Progress:" at bounding box center [1038, 181] width 67 height 27
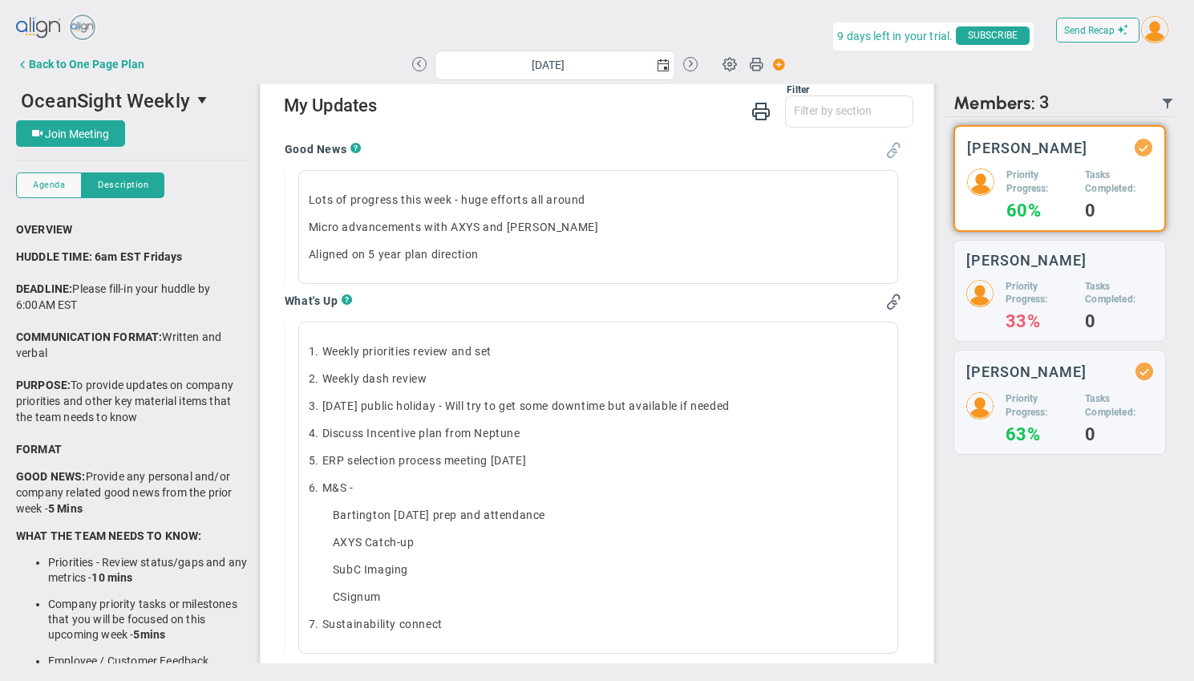
click at [888, 154] on span at bounding box center [893, 150] width 16 height 16
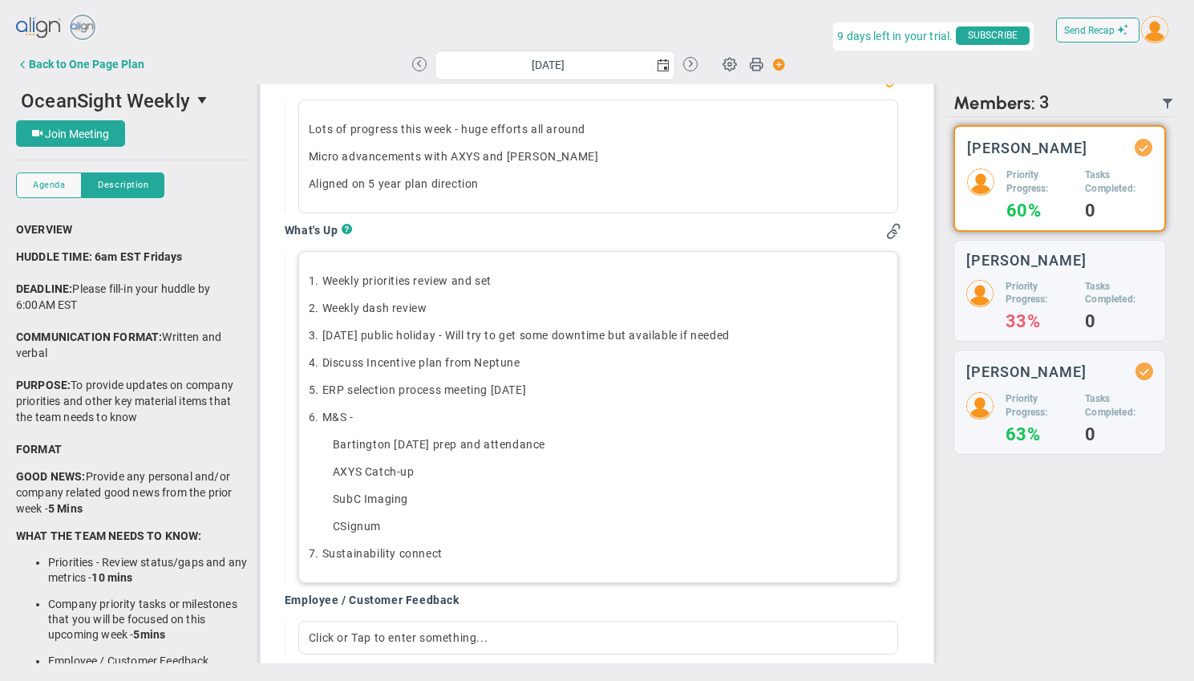
scroll to position [572, 0]
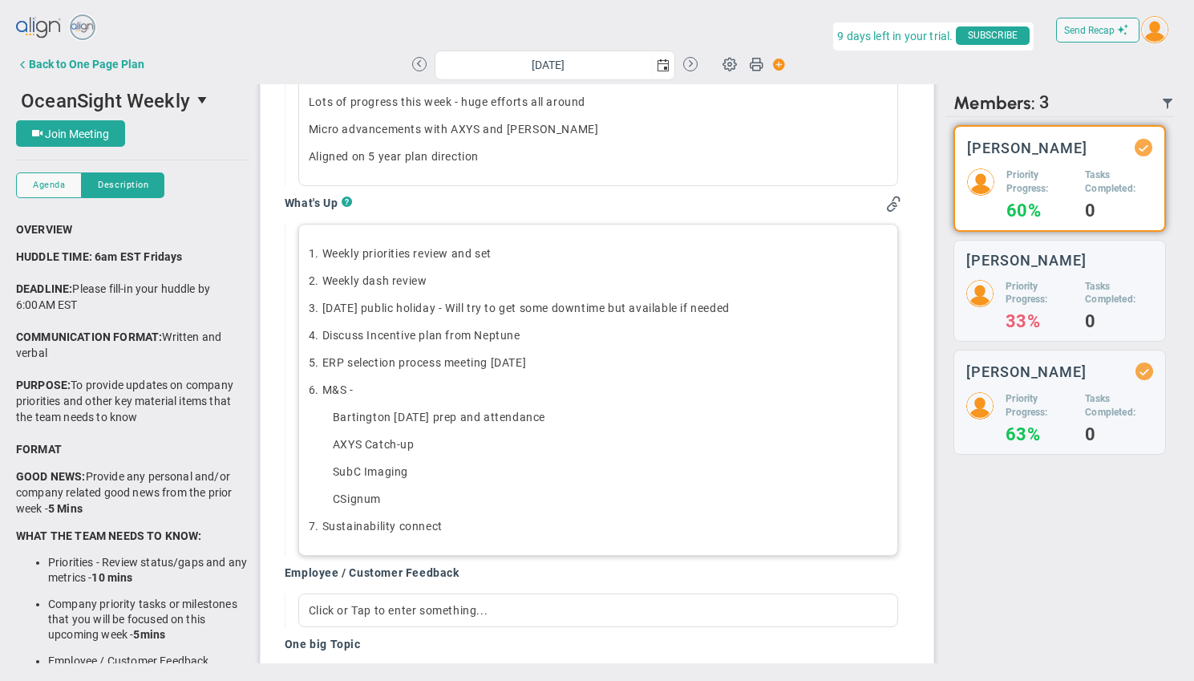
click at [460, 527] on p "7. Sustainability connect" at bounding box center [598, 526] width 579 height 16
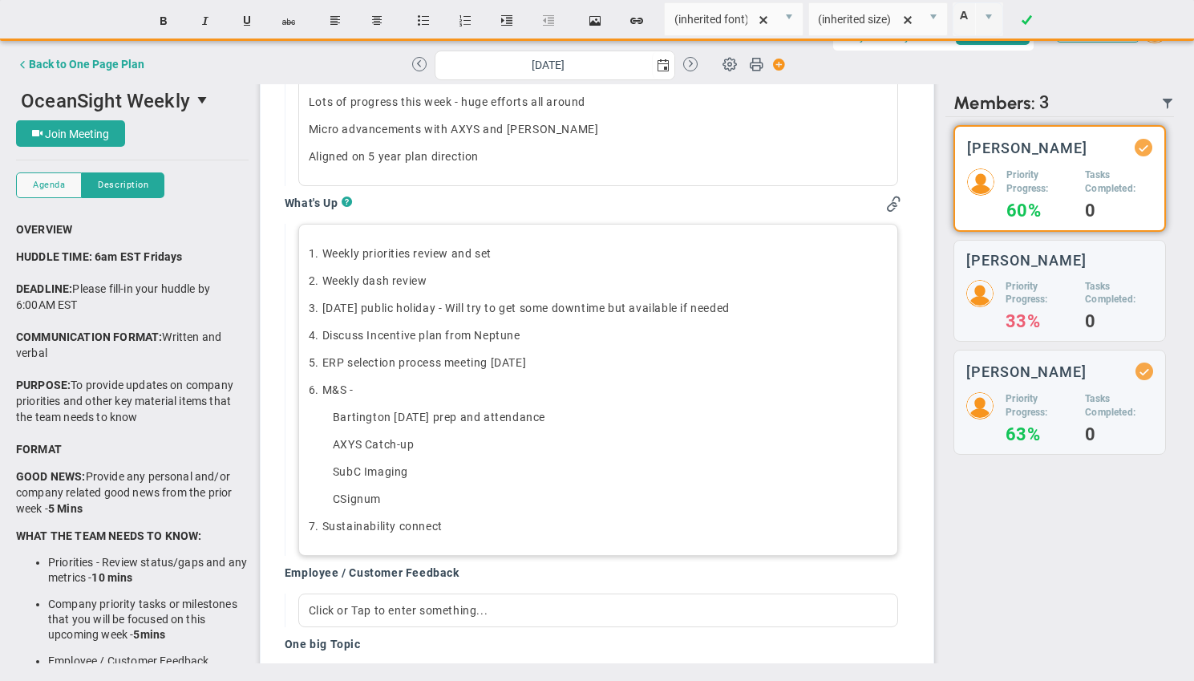
click at [407, 494] on p "CSignum" at bounding box center [610, 499] width 555 height 16
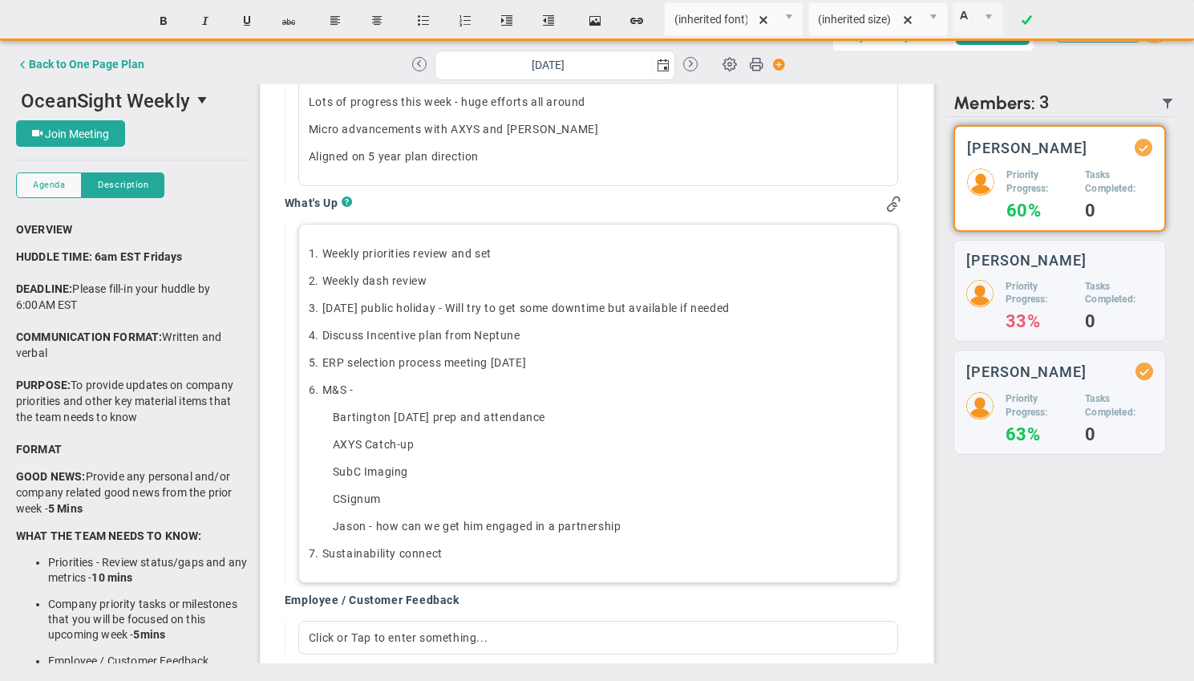
click at [390, 527] on p "[PERSON_NAME] - how can we get him engaged in a partnership﻿" at bounding box center [610, 526] width 555 height 16
drag, startPoint x: 459, startPoint y: 527, endPoint x: 498, endPoint y: 522, distance: 38.8
click at [498, 522] on p "[PERSON_NAME] - Next steps to can we get him engaged in a partnership﻿" at bounding box center [610, 526] width 555 height 16
click at [683, 529] on p "[PERSON_NAME] - Next steps to get him engaged in a partnership﻿" at bounding box center [610, 526] width 555 height 16
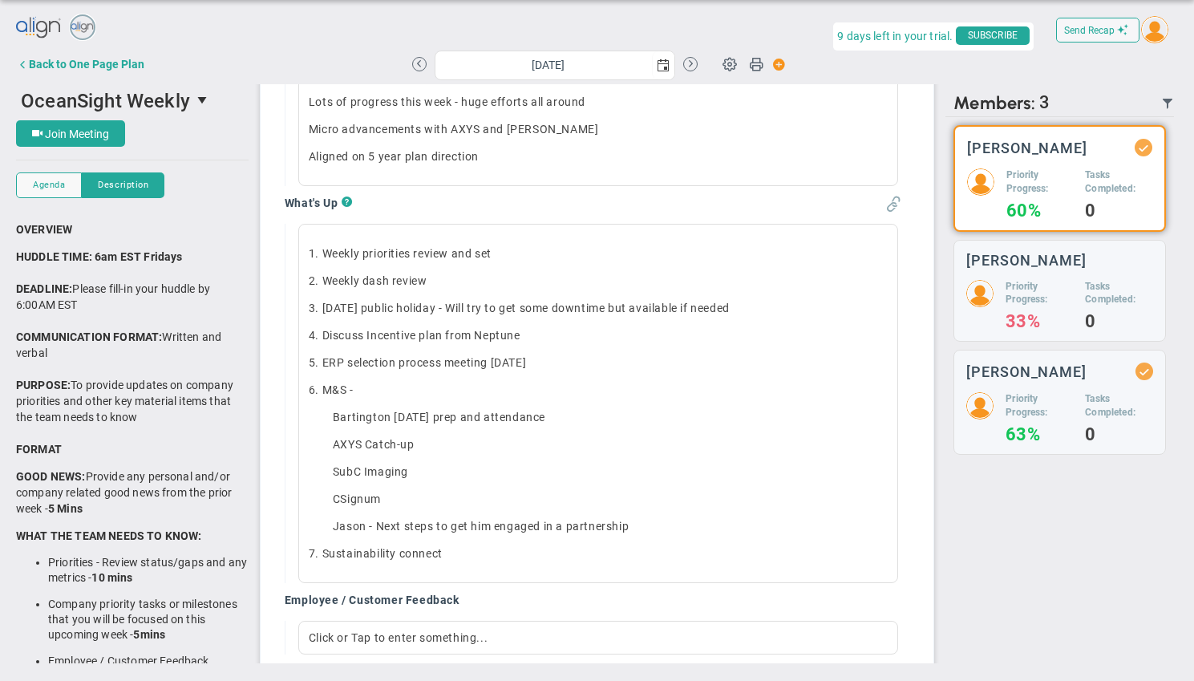
click at [885, 204] on span at bounding box center [893, 204] width 16 height 16
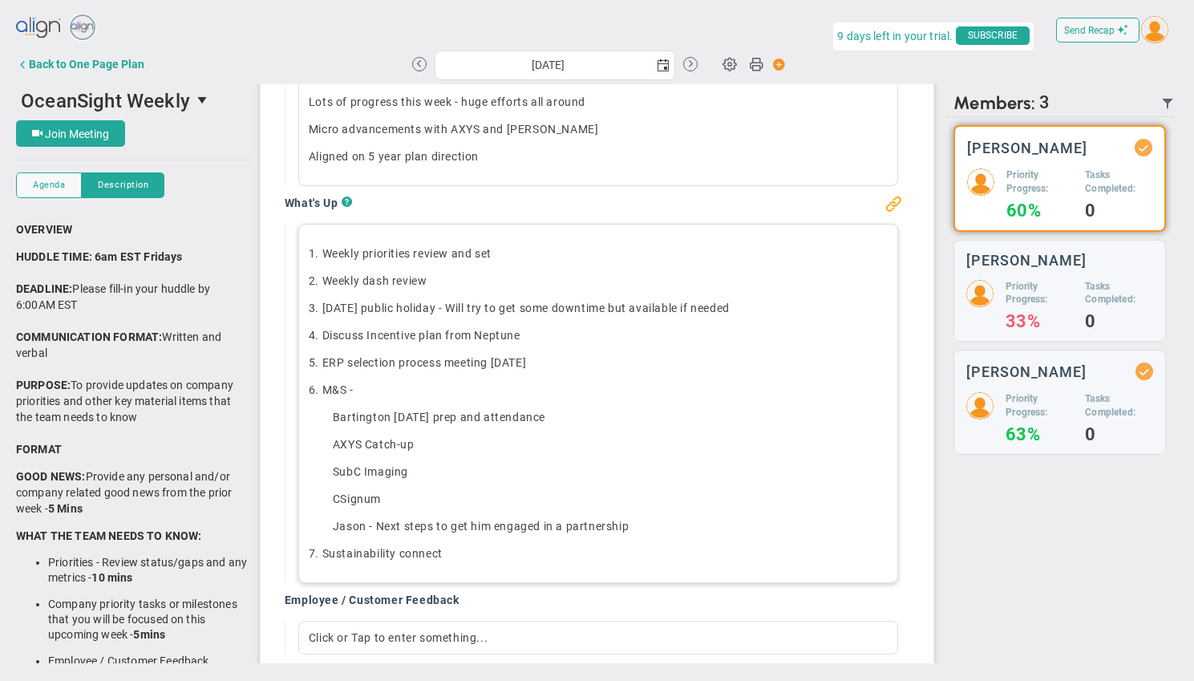
click at [321, 253] on span "1. Weekly priorities review and set" at bounding box center [400, 253] width 183 height 13
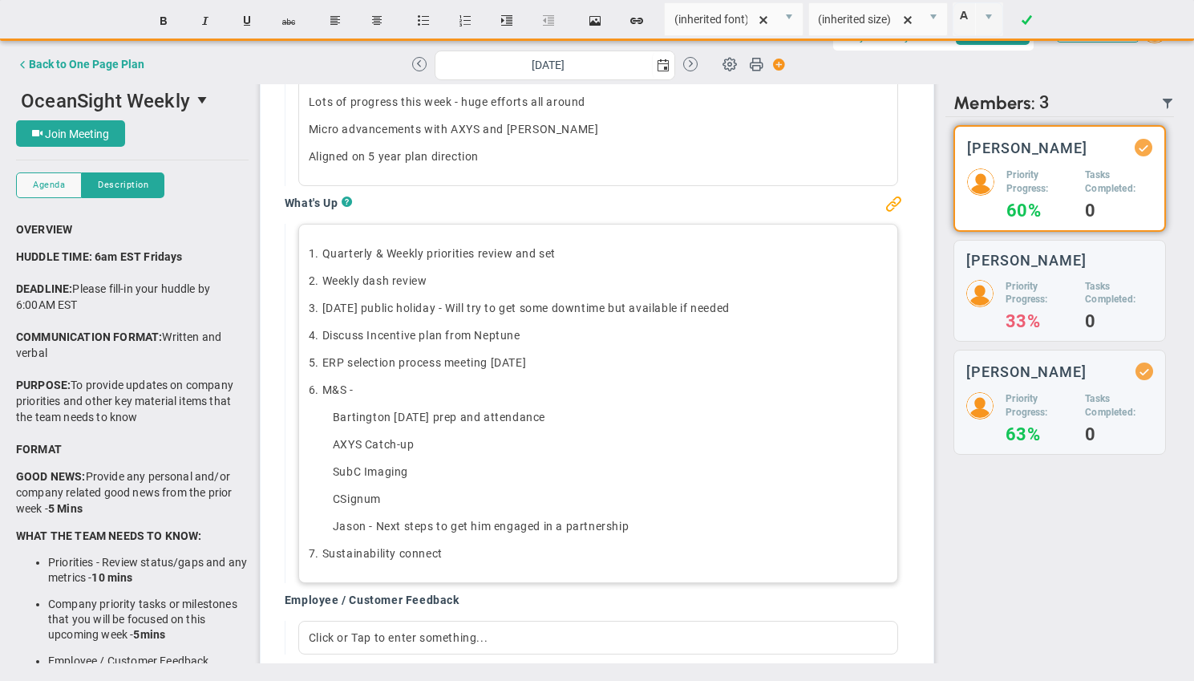
click at [503, 256] on span "1. Quarterly & Weekly priorities review and set" at bounding box center [432, 253] width 247 height 13
drag, startPoint x: 628, startPoint y: 246, endPoint x: 560, endPoint y: 257, distance: 69.8
click at [560, 257] on p "1. Quarterly & Weekly priorities hygiene review and set" at bounding box center [598, 253] width 579 height 16
click at [471, 281] on p "2. Weekly dash review" at bounding box center [598, 281] width 579 height 16
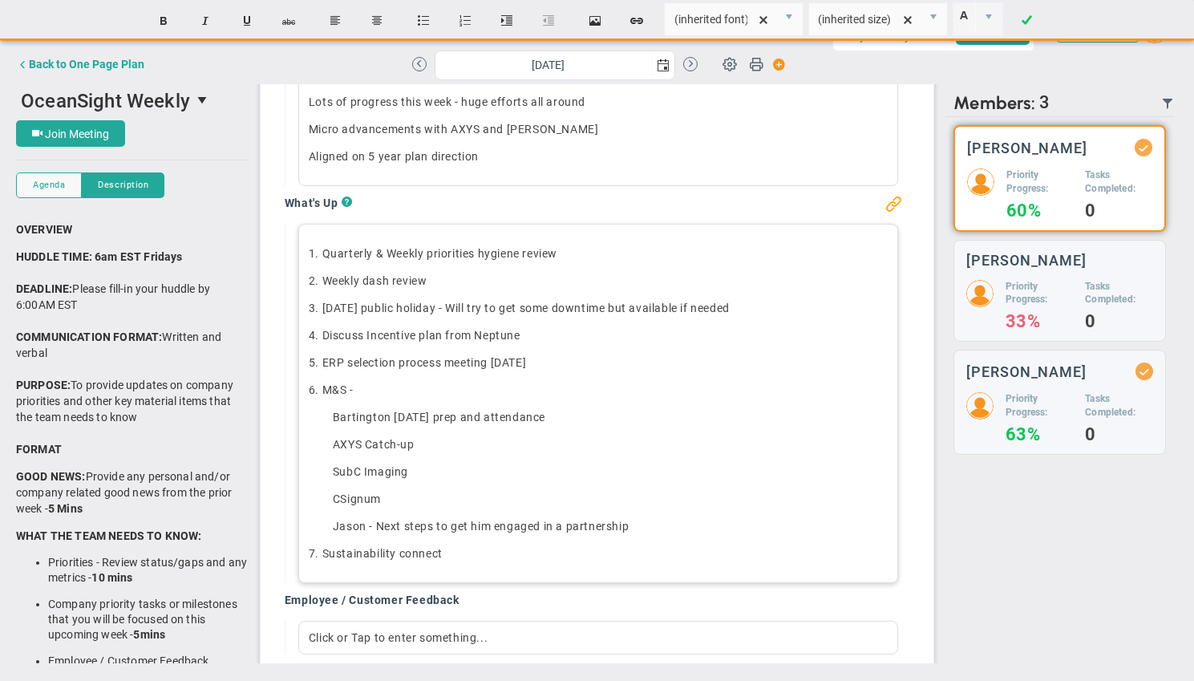
click at [325, 281] on span "2. Weekly dash review" at bounding box center [368, 280] width 119 height 13
click at [568, 330] on p "4. Discuss Incentive plan from Neptune" at bounding box center [598, 335] width 579 height 16
drag, startPoint x: 537, startPoint y: 335, endPoint x: 615, endPoint y: 333, distance: 77.8
click at [615, 333] on p "4. Discuss Incentive plan from Neptune - 1 minor change" at bounding box center [598, 335] width 579 height 16
drag, startPoint x: 525, startPoint y: 336, endPoint x: 717, endPoint y: 337, distance: 192.4
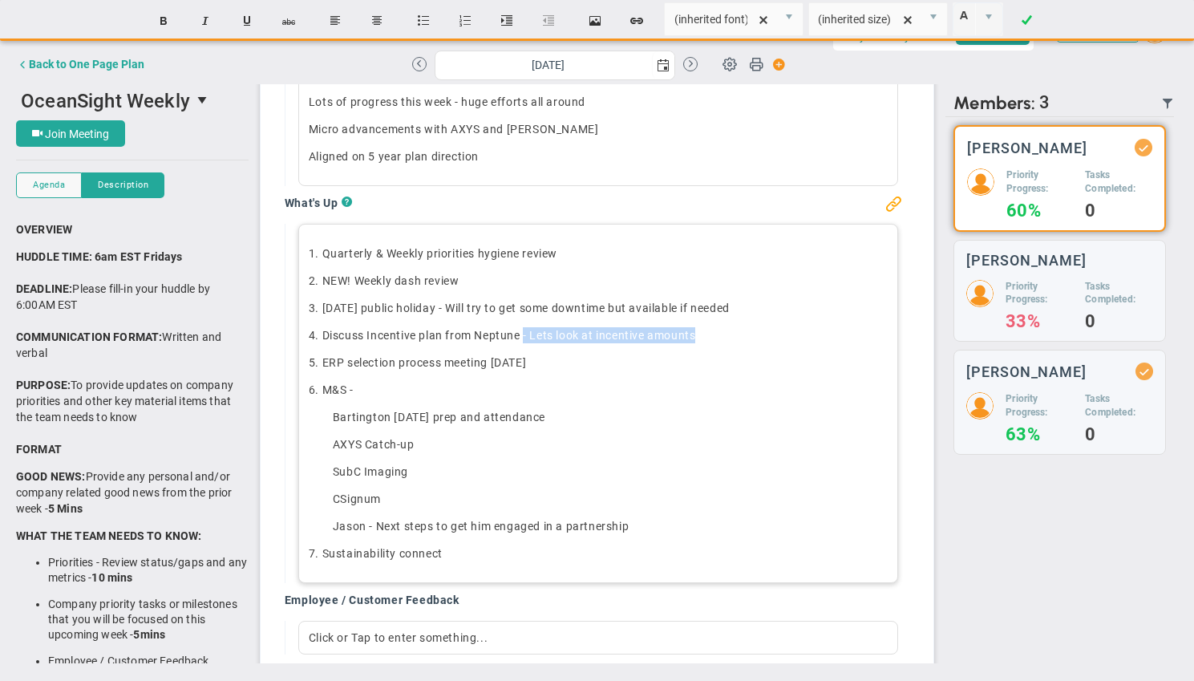
click at [717, 337] on p "4. Discuss Incentive plan from Neptune - Lets look at incentive amounts" at bounding box center [598, 335] width 579 height 16
click at [1049, 565] on div "There are no members currently in the Huddle. There are no members with updates…" at bounding box center [1059, 390] width 228 height 546
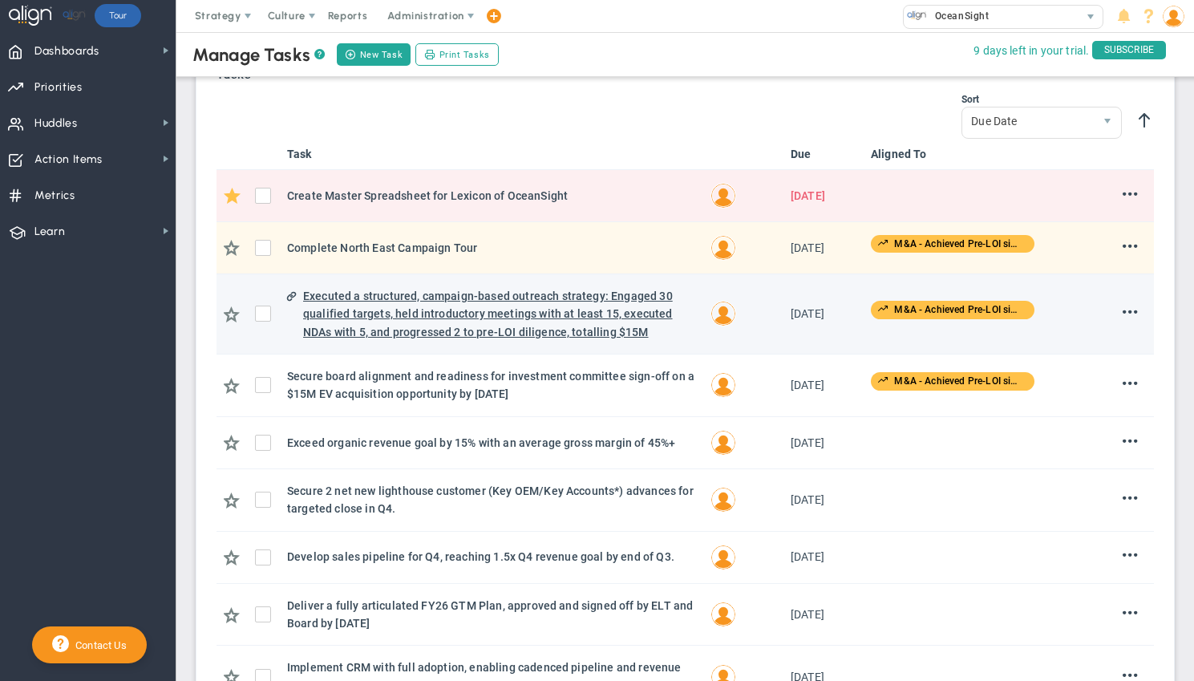
scroll to position [209, 0]
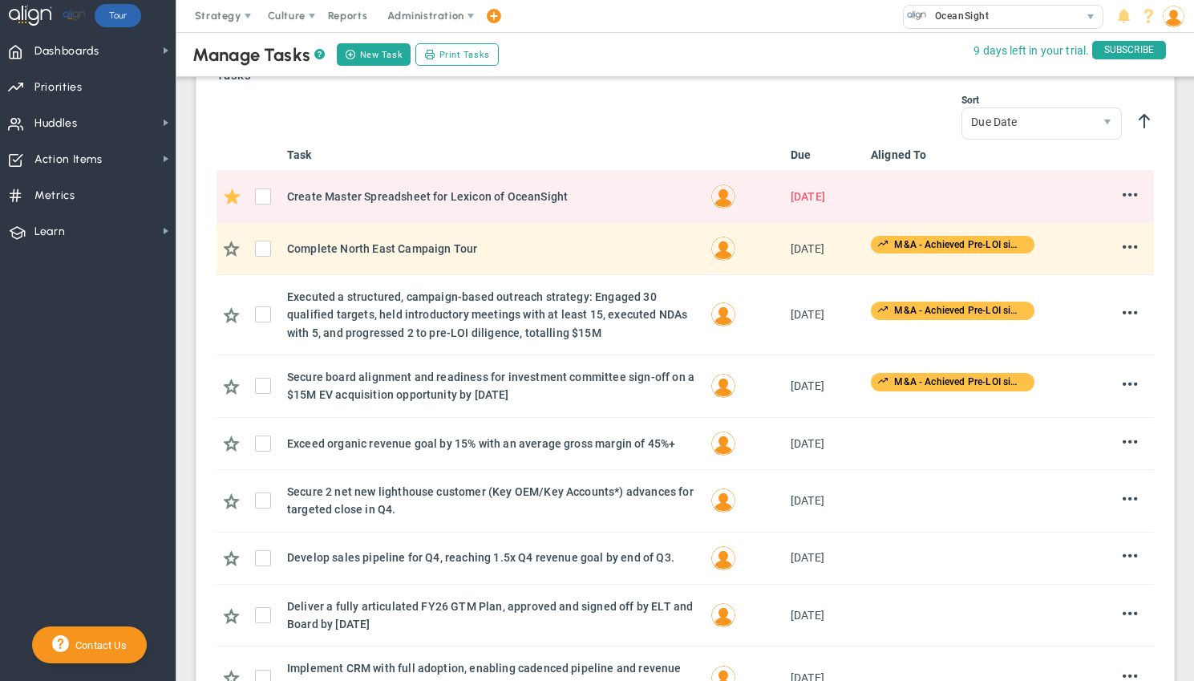
click at [262, 248] on input "checkbox" at bounding box center [267, 252] width 16 height 16
